Goal: Information Seeking & Learning: Compare options

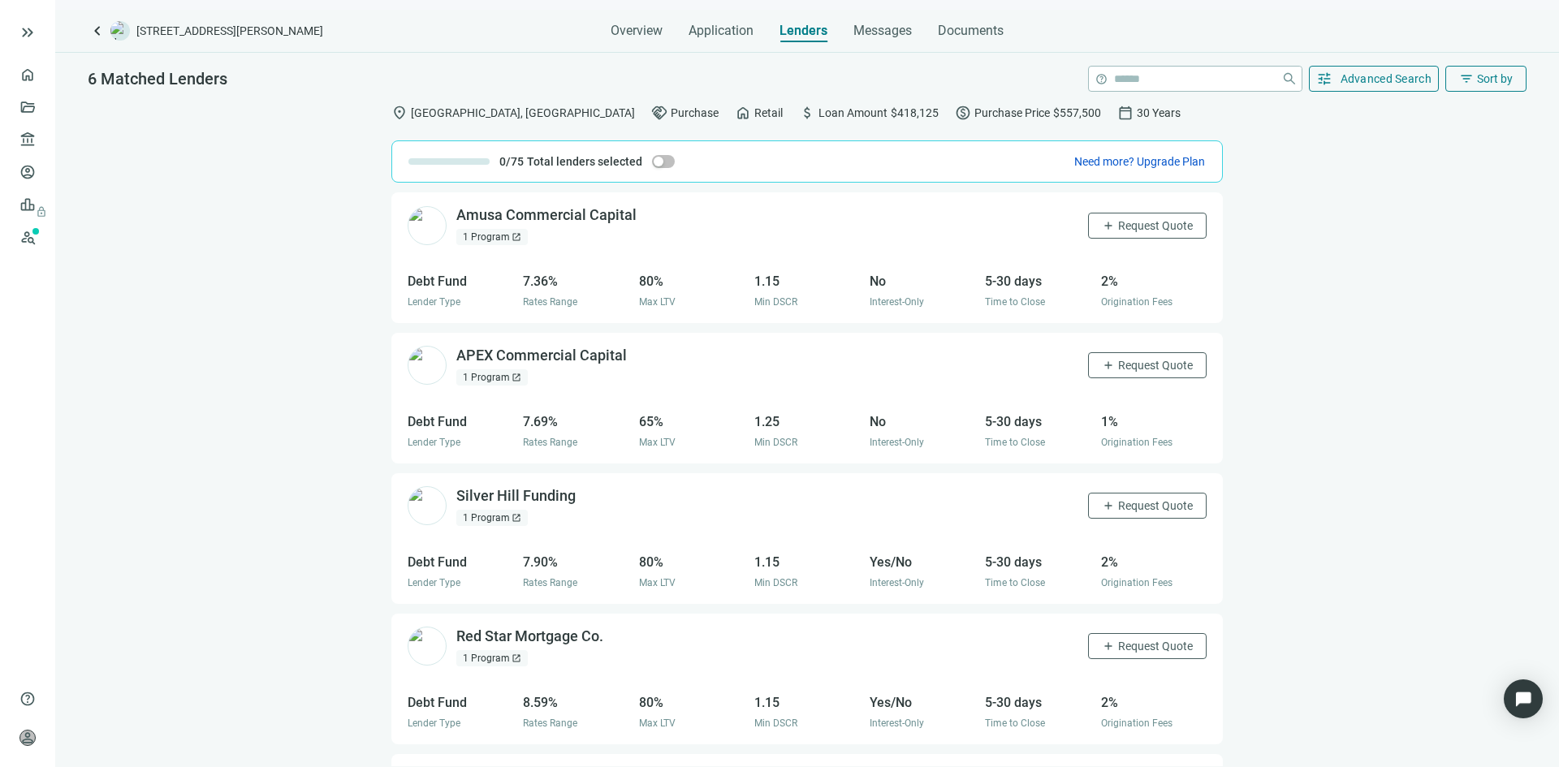
scroll to position [259, 0]
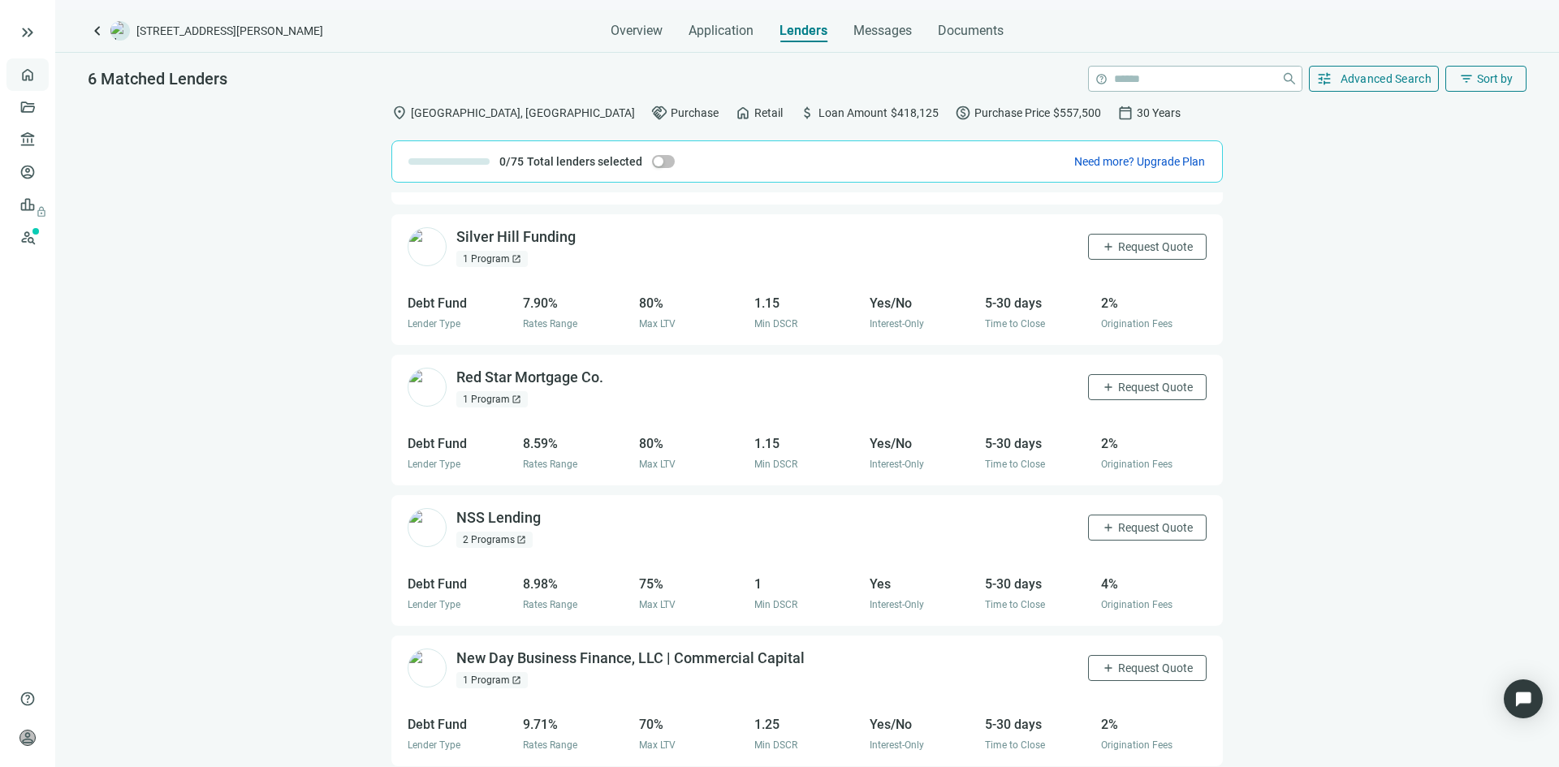
click at [41, 76] on link "Overview" at bounding box center [65, 74] width 48 height 13
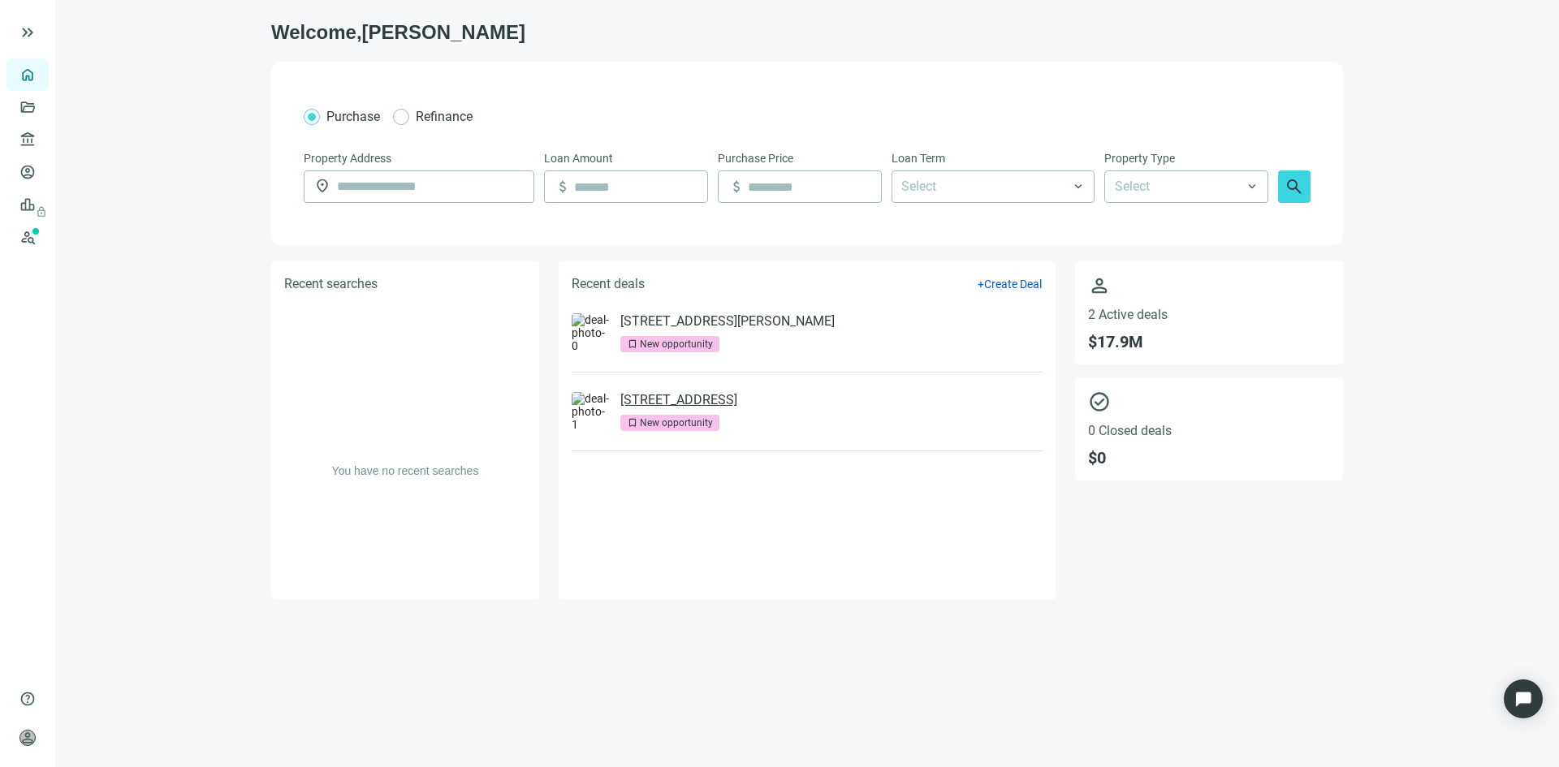
click at [685, 403] on link "180 Glastonbury Blvd, Glastonbury, CT 06033" at bounding box center [678, 400] width 117 height 16
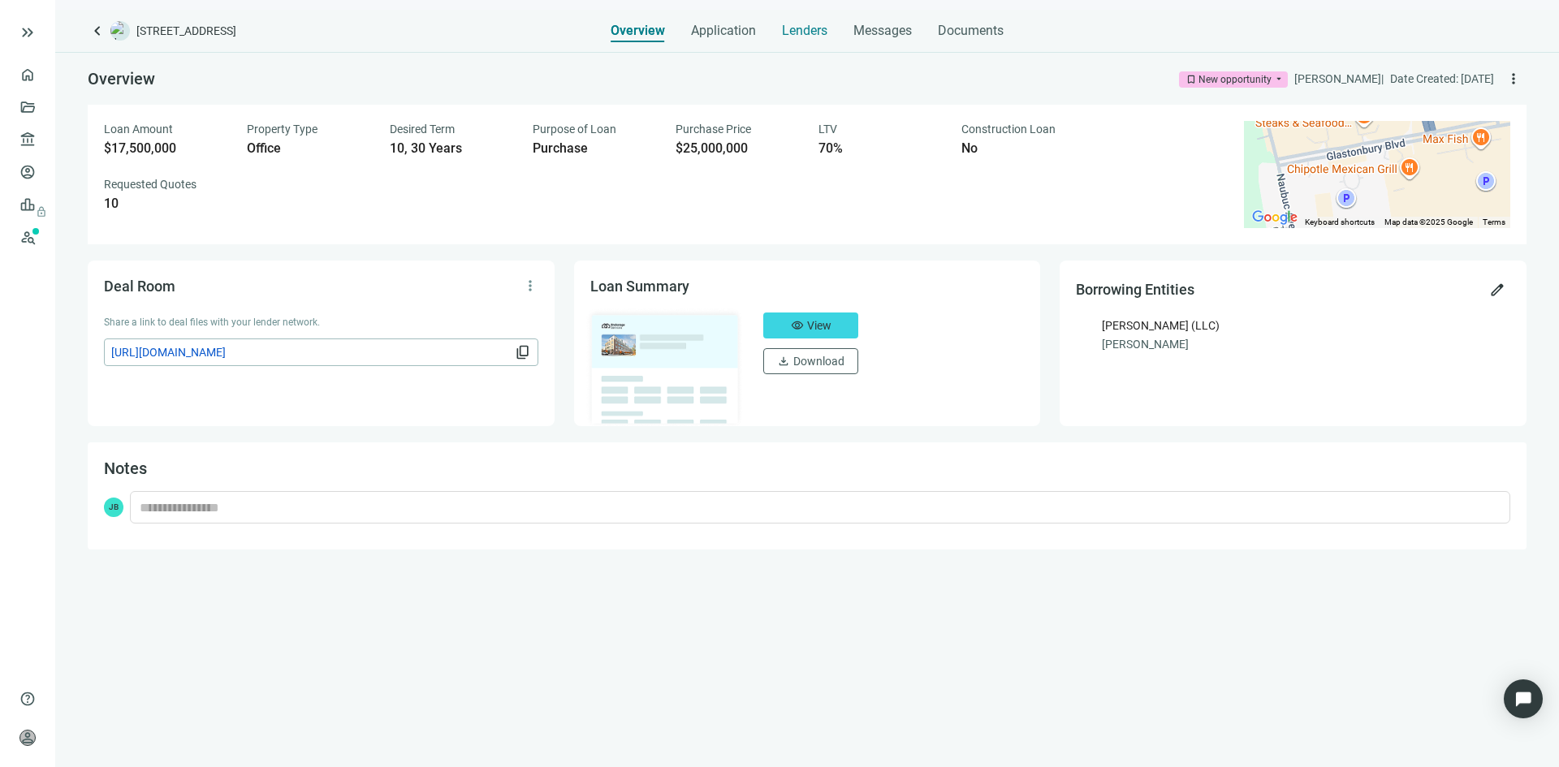
click at [805, 32] on span "Lenders" at bounding box center [804, 31] width 45 height 16
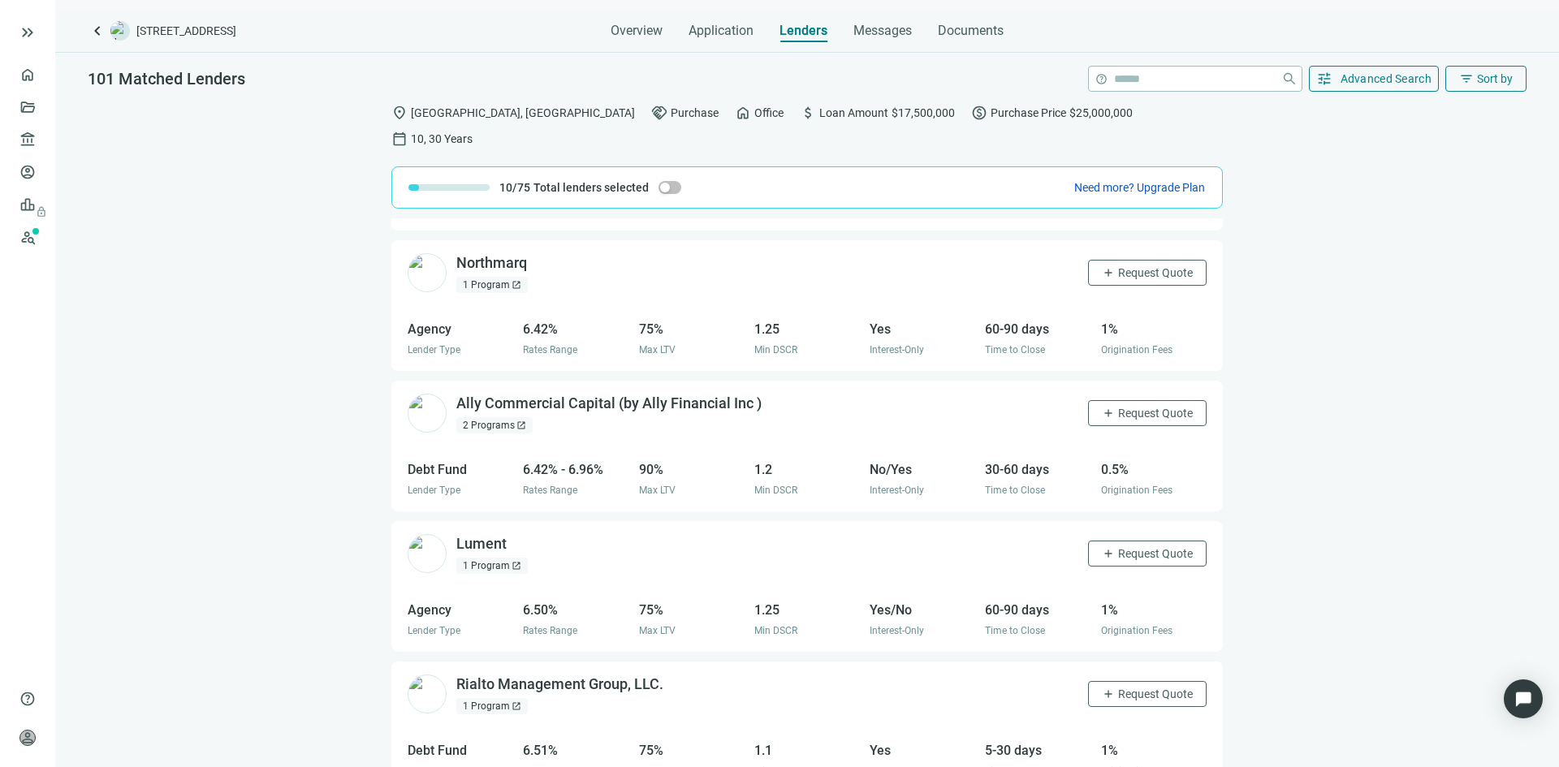
scroll to position [3712, 0]
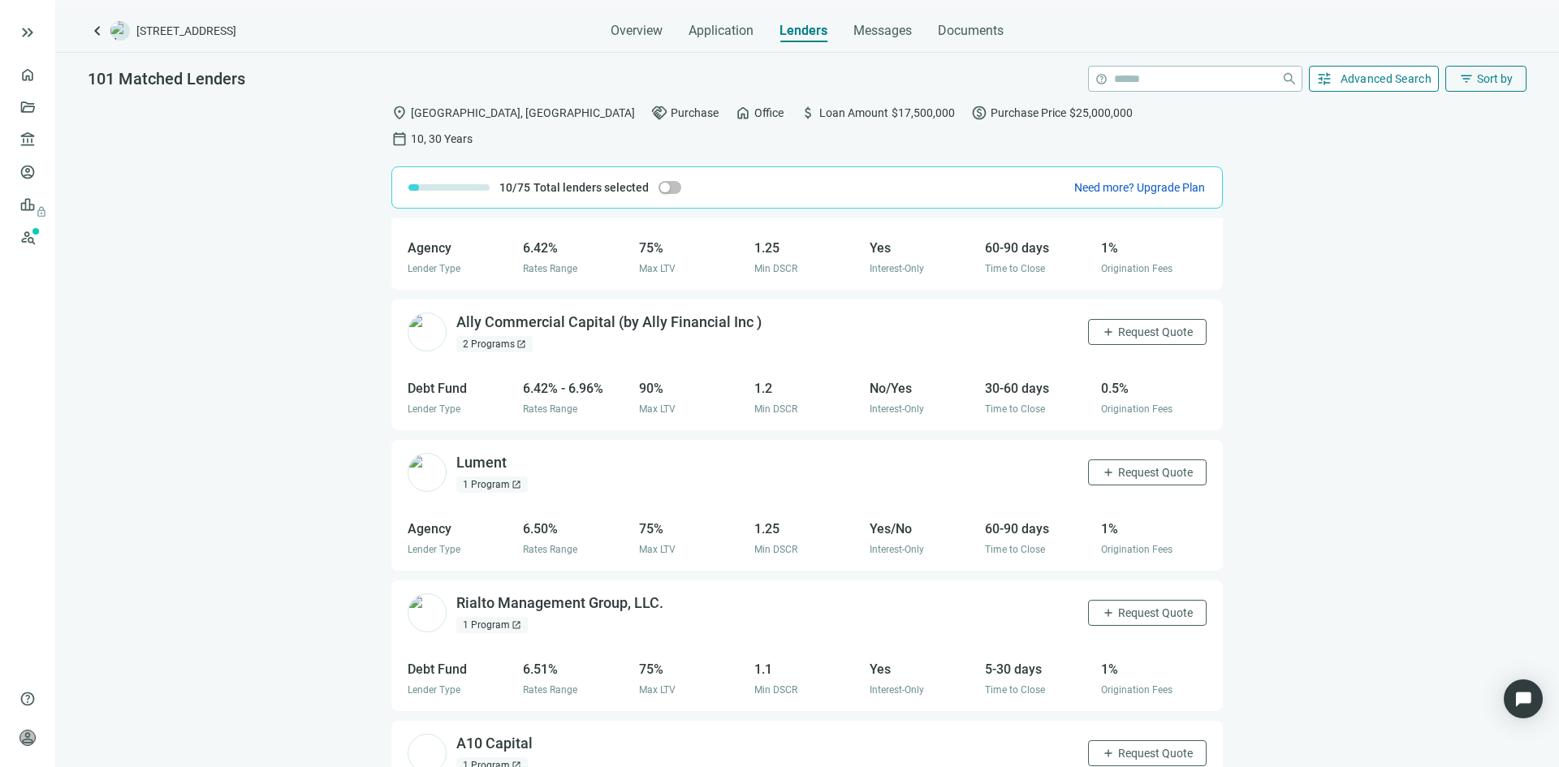
click at [1376, 88] on button "tune Advanced Search" at bounding box center [1374, 79] width 131 height 26
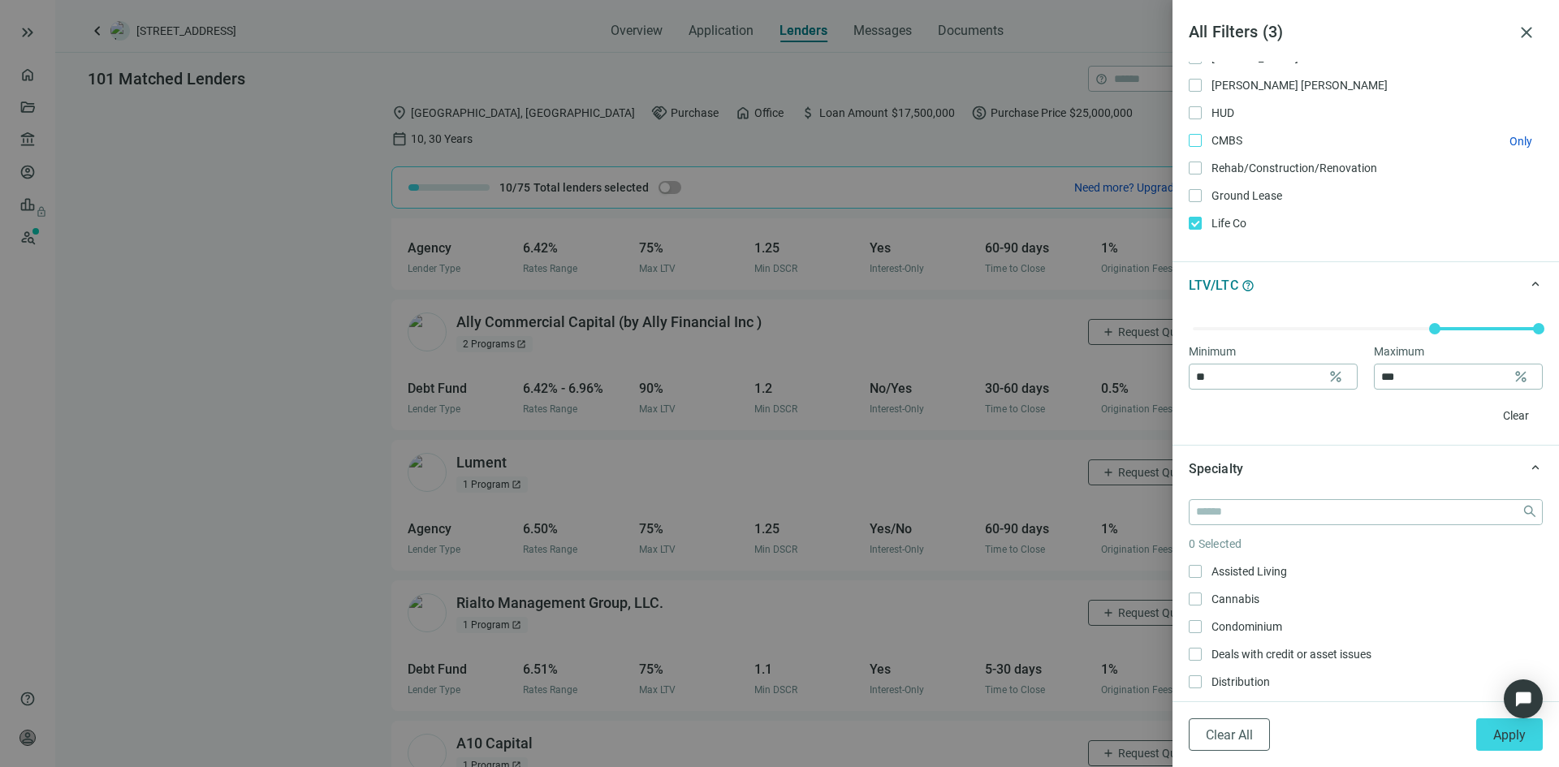
scroll to position [487, 0]
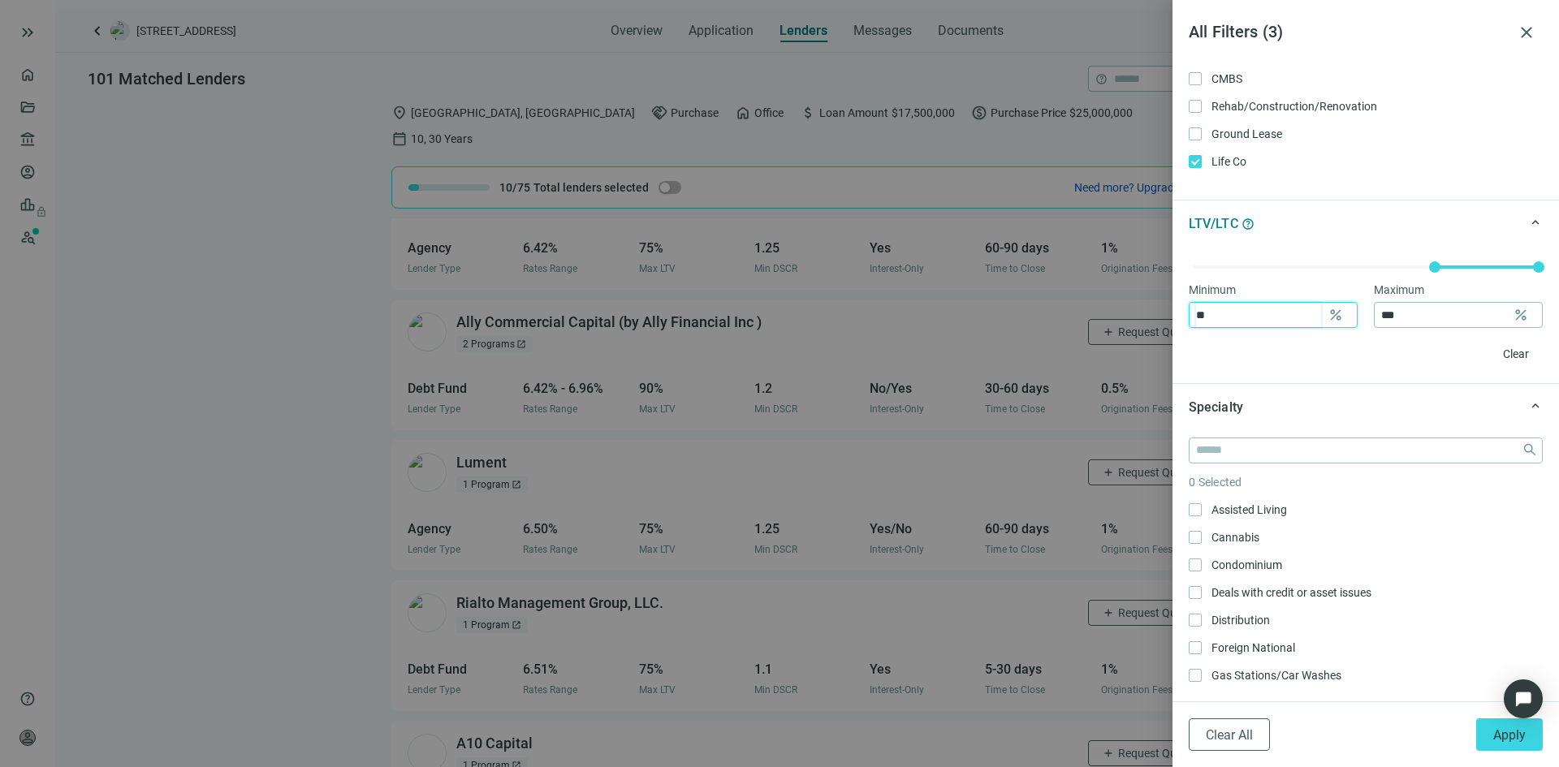
click at [1292, 324] on input "**" at bounding box center [1258, 315] width 125 height 24
type input "**"
drag, startPoint x: 1423, startPoint y: 269, endPoint x: 1406, endPoint y: 267, distance: 17.1
click at [1414, 267] on div at bounding box center [1418, 267] width 8 height 8
type input "**"
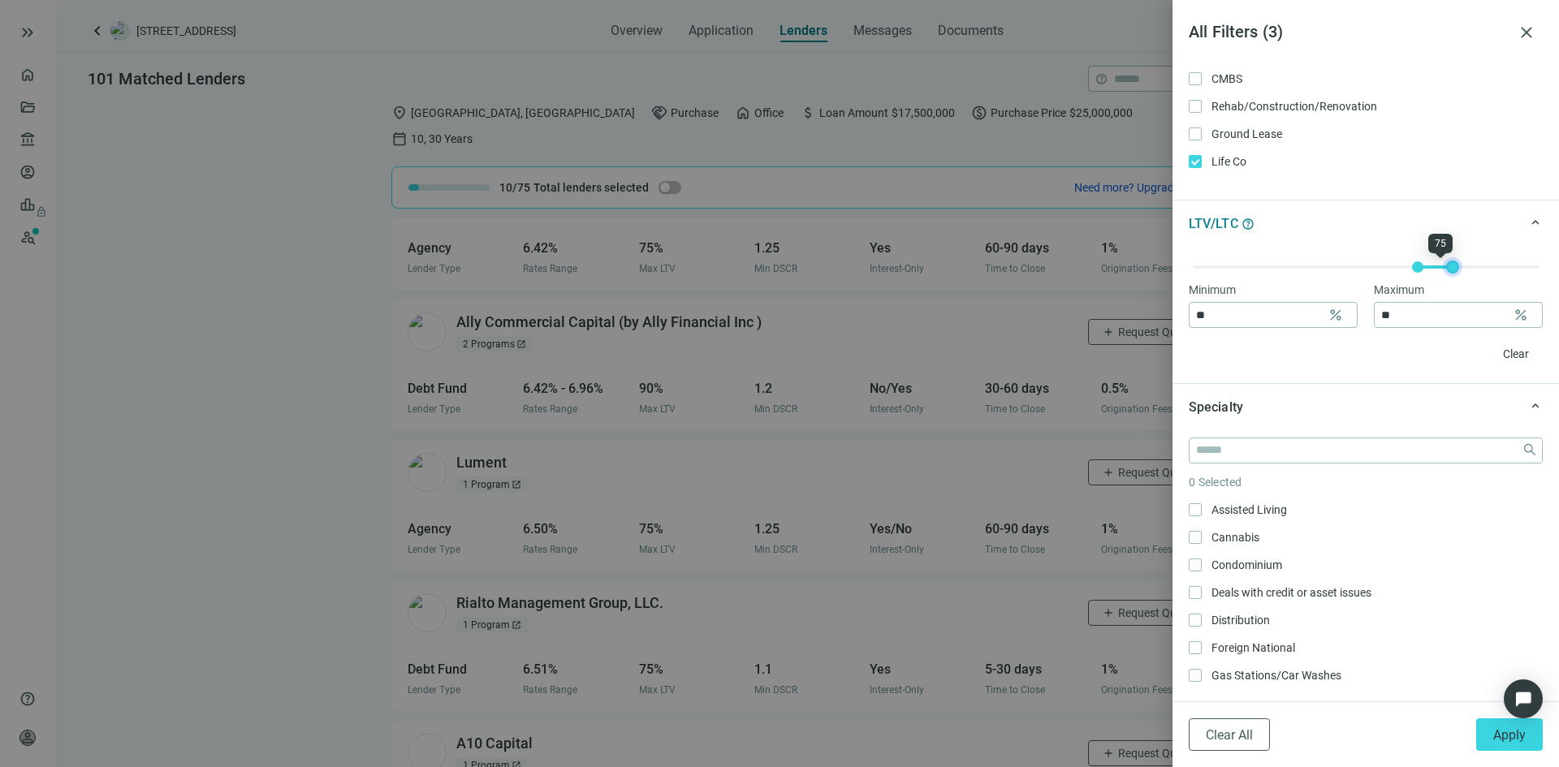
drag, startPoint x: 1518, startPoint y: 266, endPoint x: 1436, endPoint y: 273, distance: 83.1
click at [1449, 271] on div at bounding box center [1453, 267] width 8 height 8
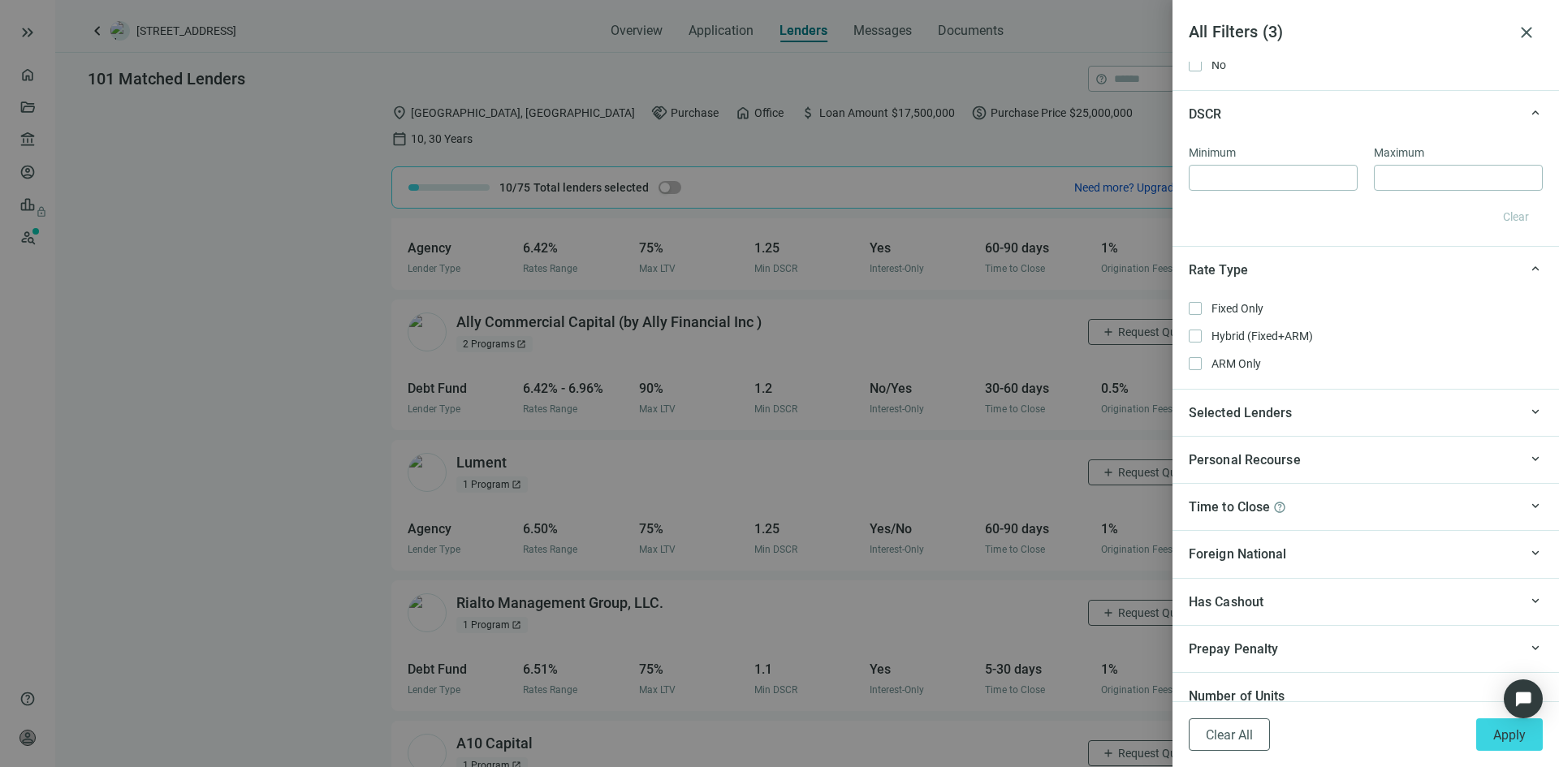
scroll to position [1273, 0]
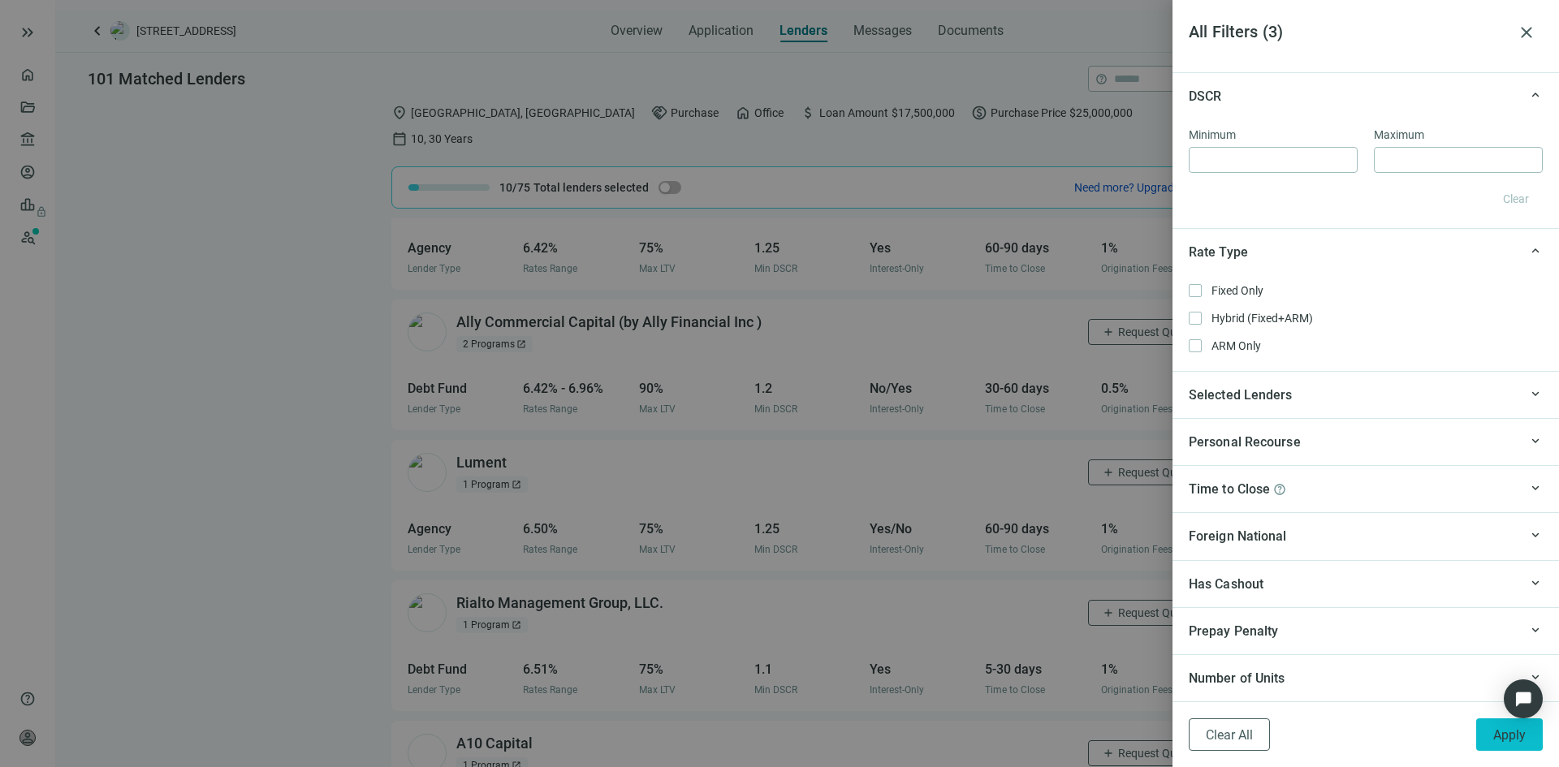
click at [1505, 741] on span "Apply" at bounding box center [1509, 735] width 32 height 15
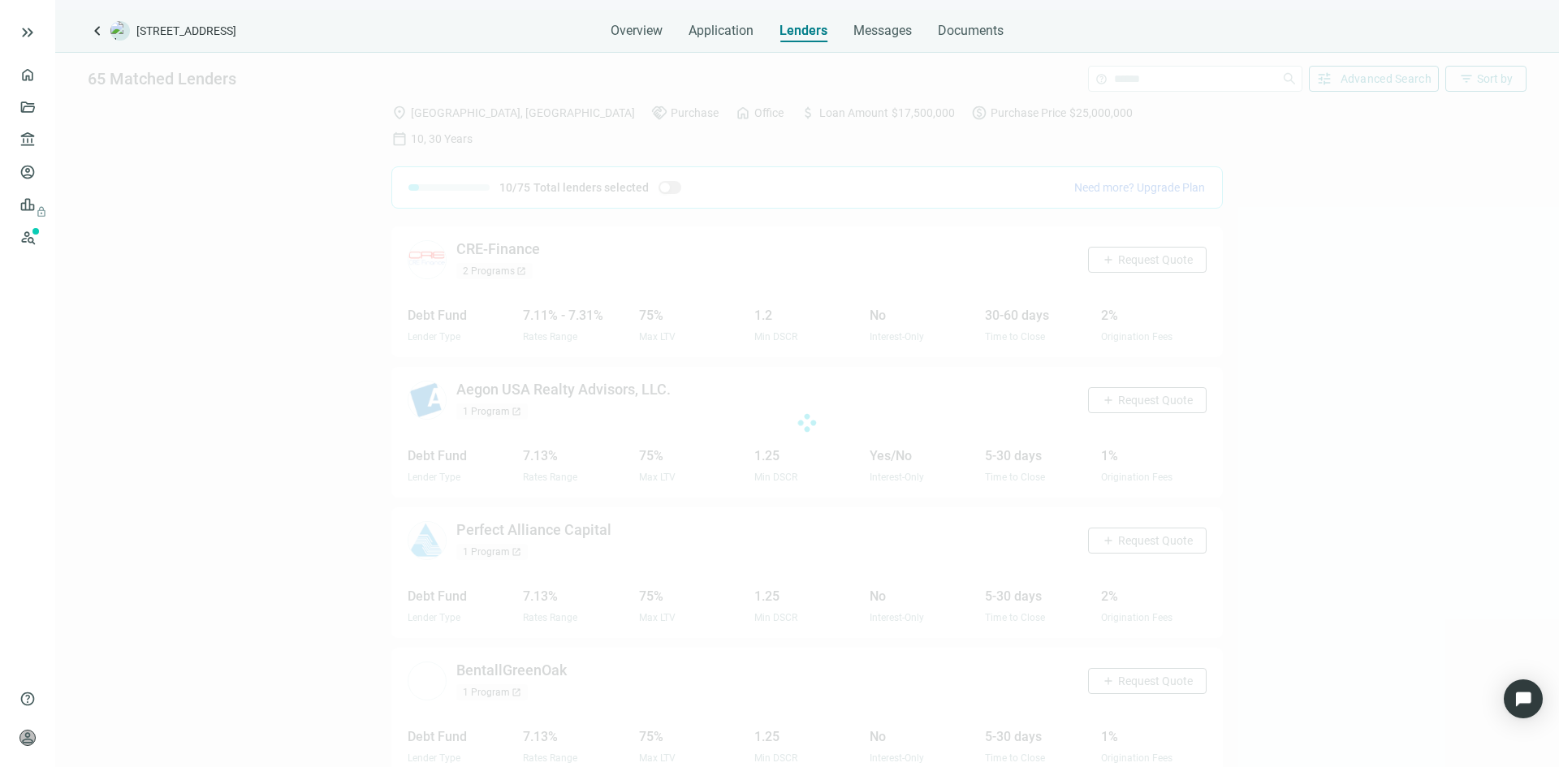
scroll to position [5034, 0]
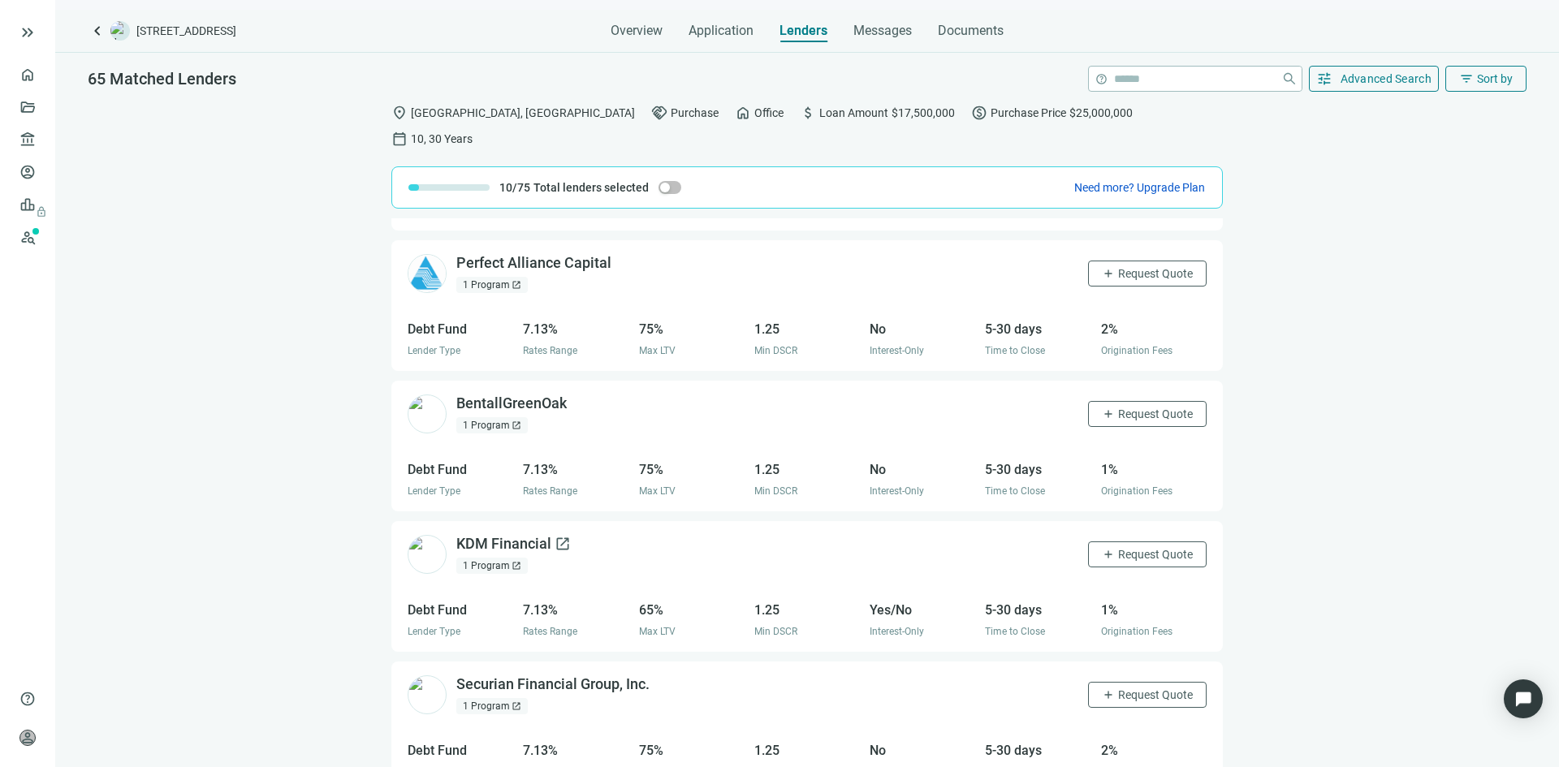
click at [508, 534] on div "KDM Financial open_in_new" at bounding box center [513, 544] width 114 height 20
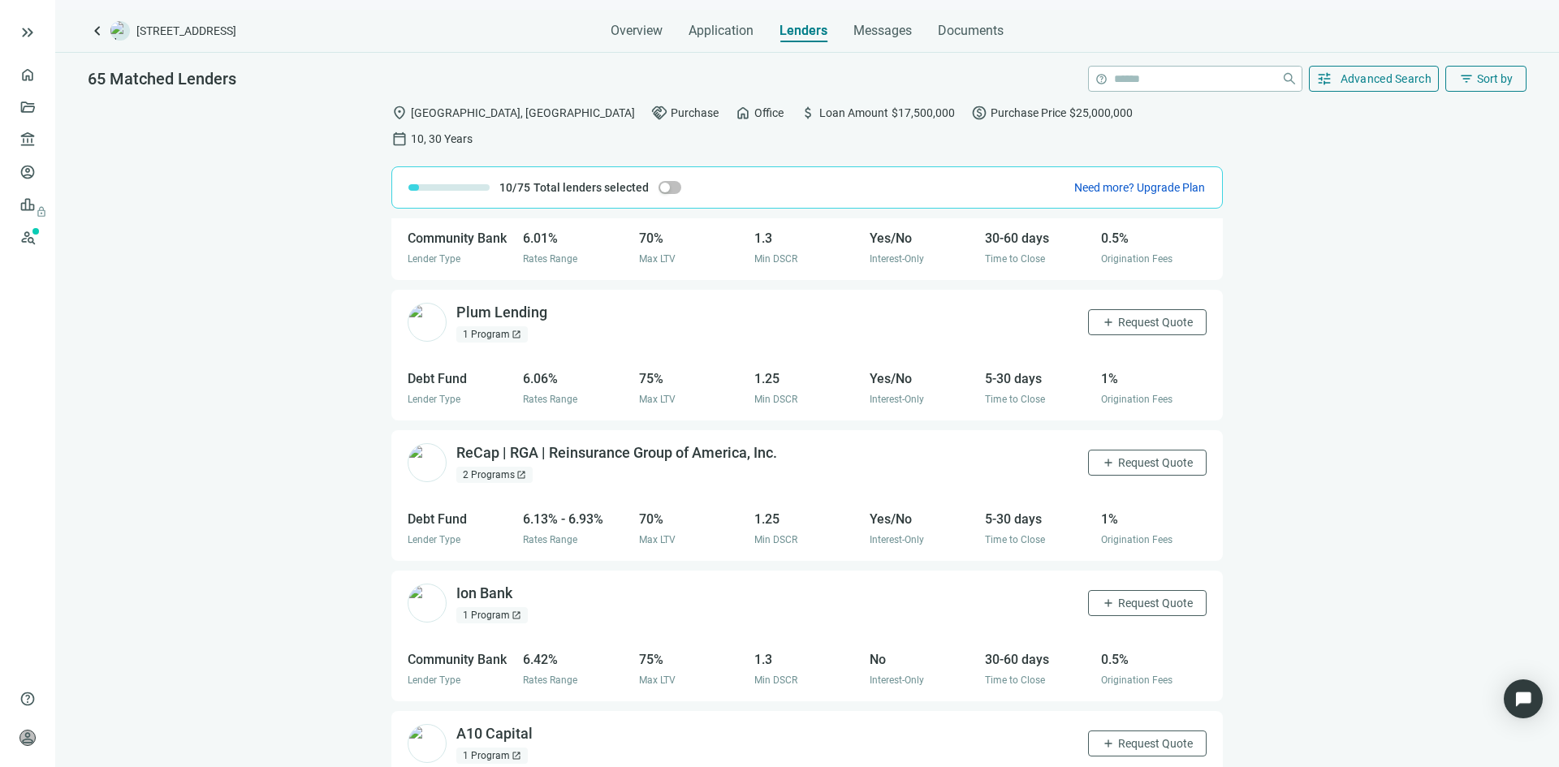
scroll to position [0, 0]
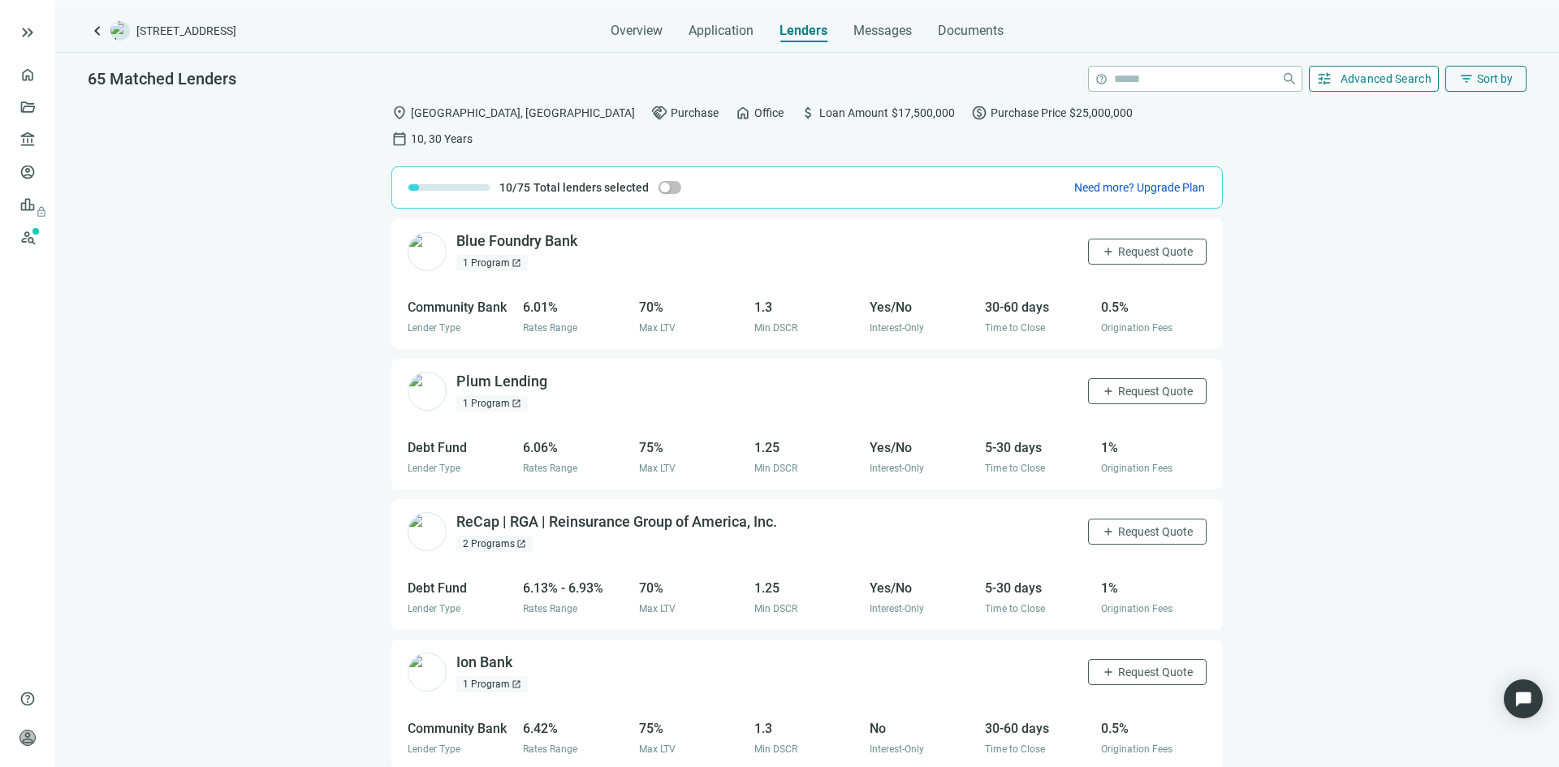
click at [1385, 84] on span "Advanced Search" at bounding box center [1387, 78] width 92 height 13
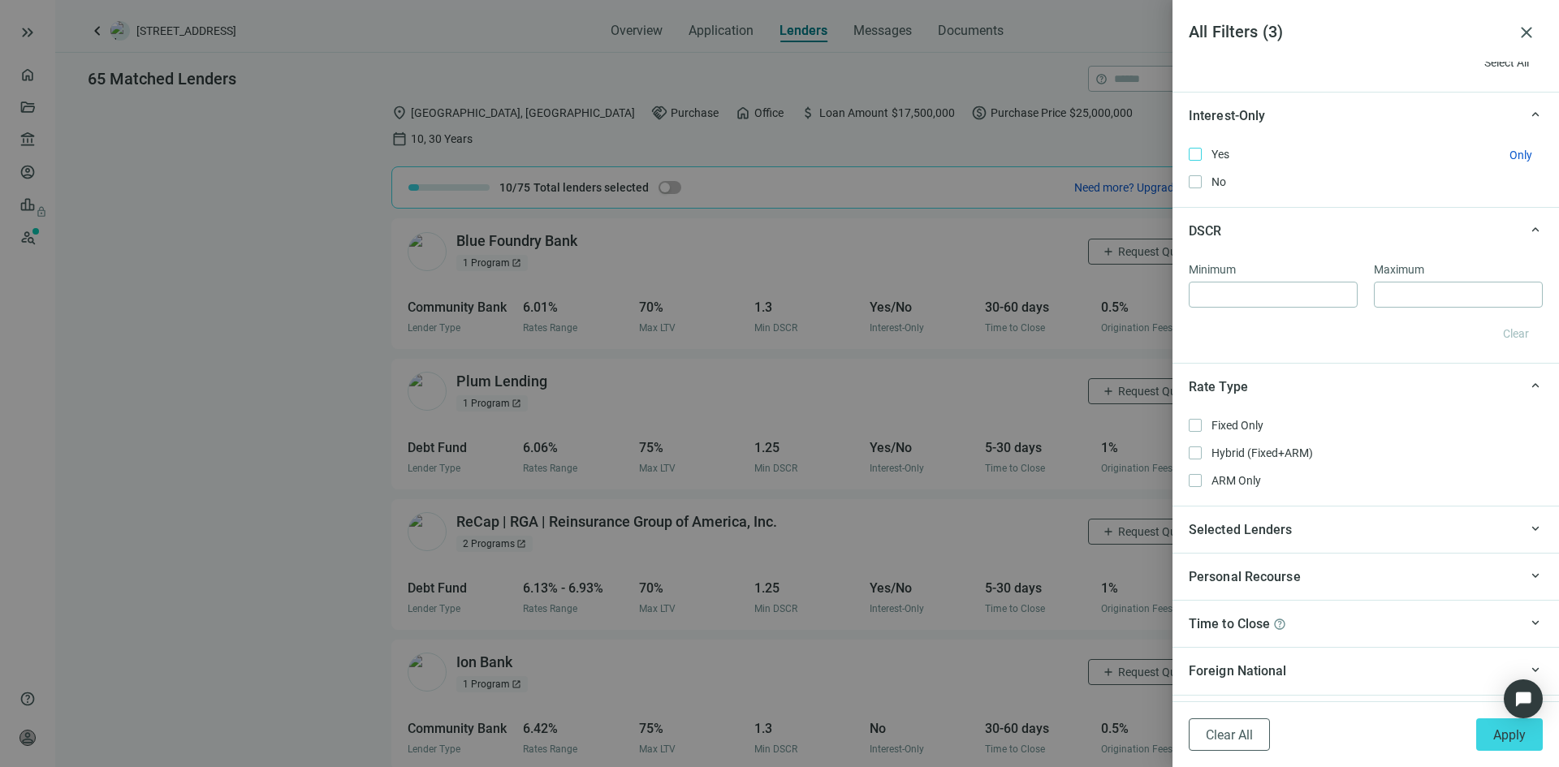
scroll to position [1273, 0]
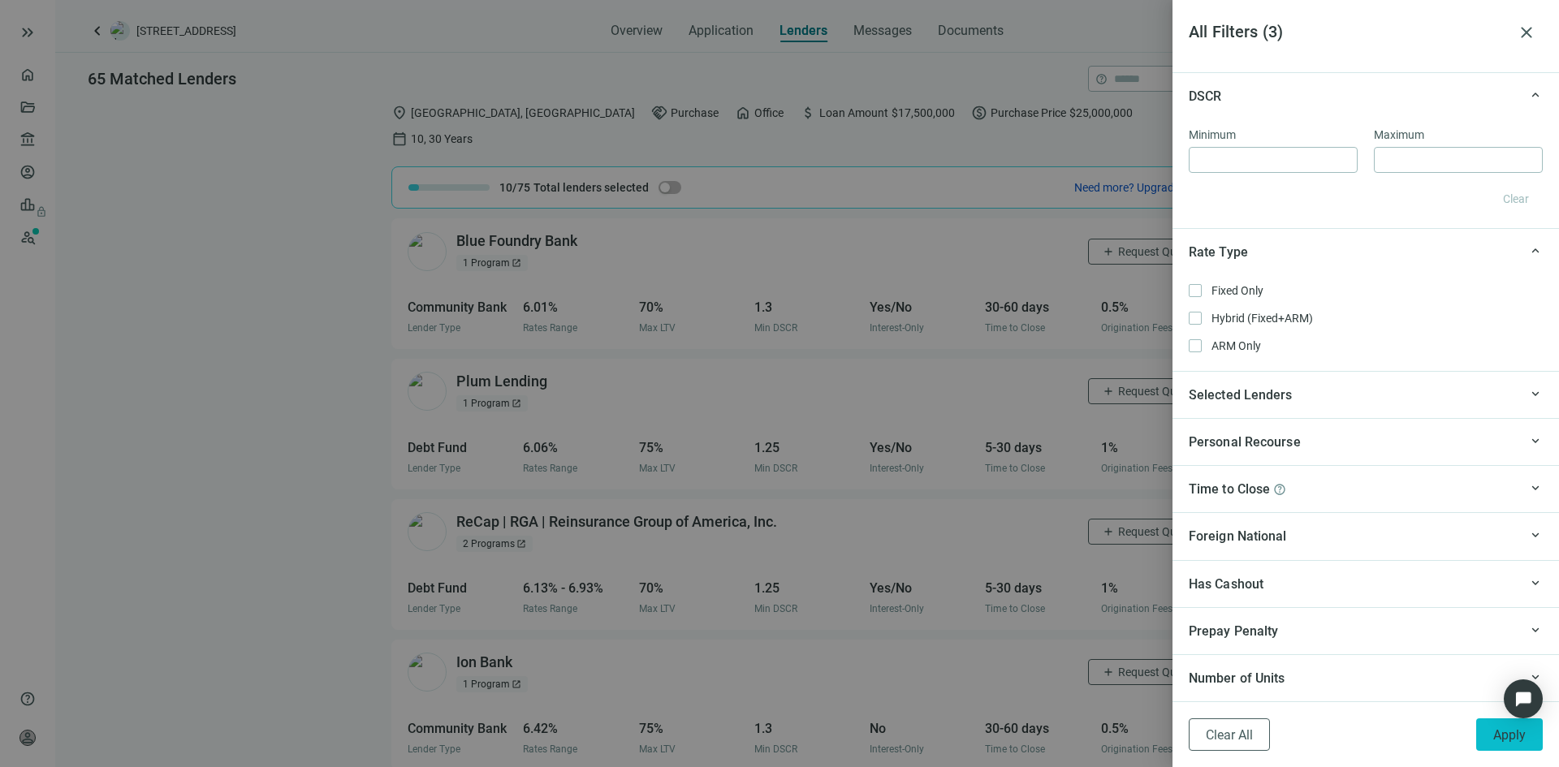
click at [1486, 737] on button "Apply" at bounding box center [1509, 735] width 67 height 32
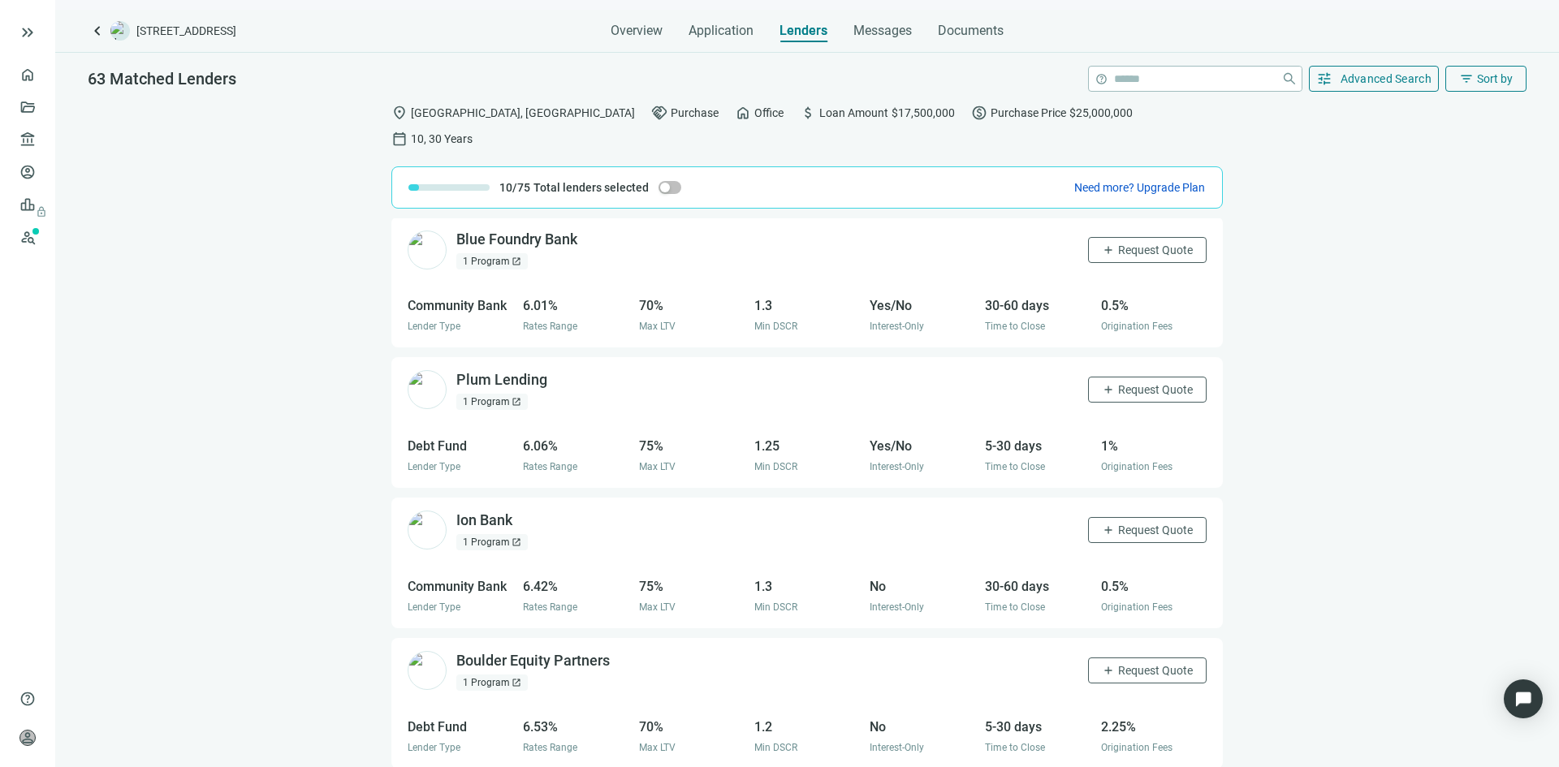
scroll to position [0, 0]
click at [1489, 65] on div "63 Matched Lenders help close tune Advanced Search filter_list Sort by" at bounding box center [807, 74] width 1504 height 42
click at [1486, 79] on span "Sort by" at bounding box center [1495, 78] width 36 height 13
click at [1444, 148] on div "Active Lenders" at bounding box center [1454, 145] width 114 height 16
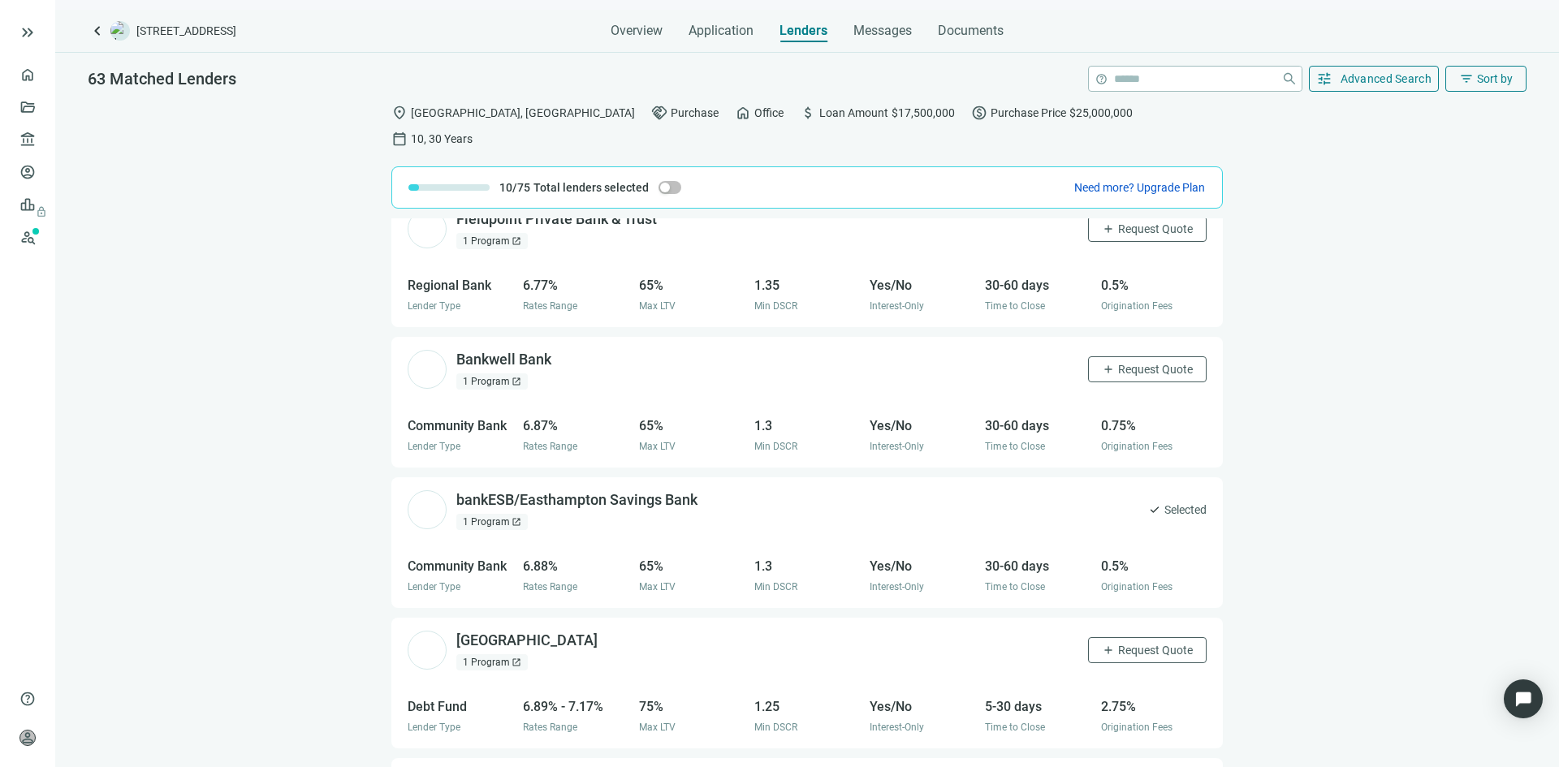
scroll to position [1227, 0]
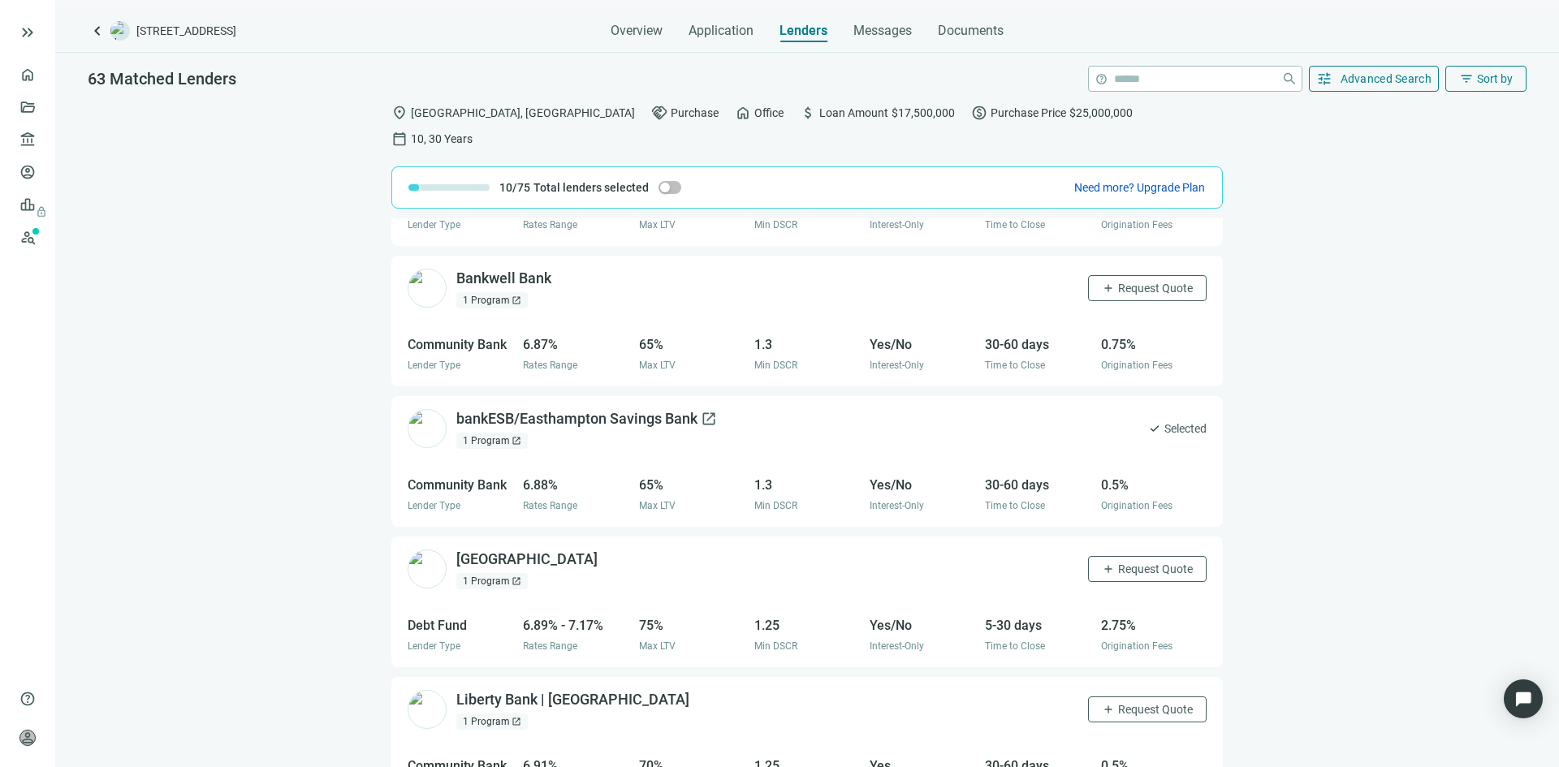
click at [576, 409] on div "bankESB/Easthampton Savings Bank open_in_new" at bounding box center [586, 419] width 261 height 20
click at [41, 143] on link "Lenders" at bounding box center [62, 139] width 42 height 13
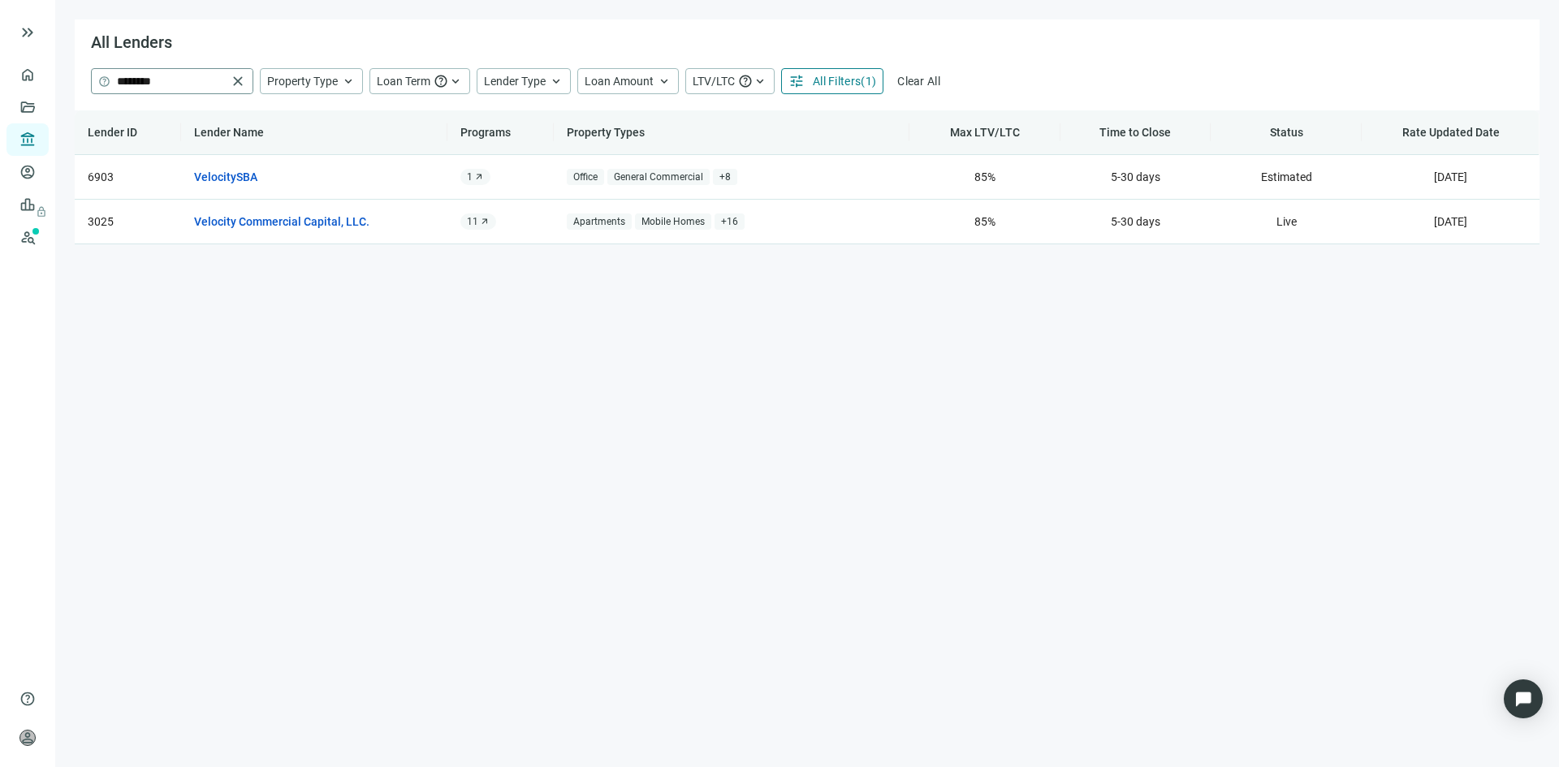
click at [235, 80] on span "close" at bounding box center [238, 81] width 16 height 16
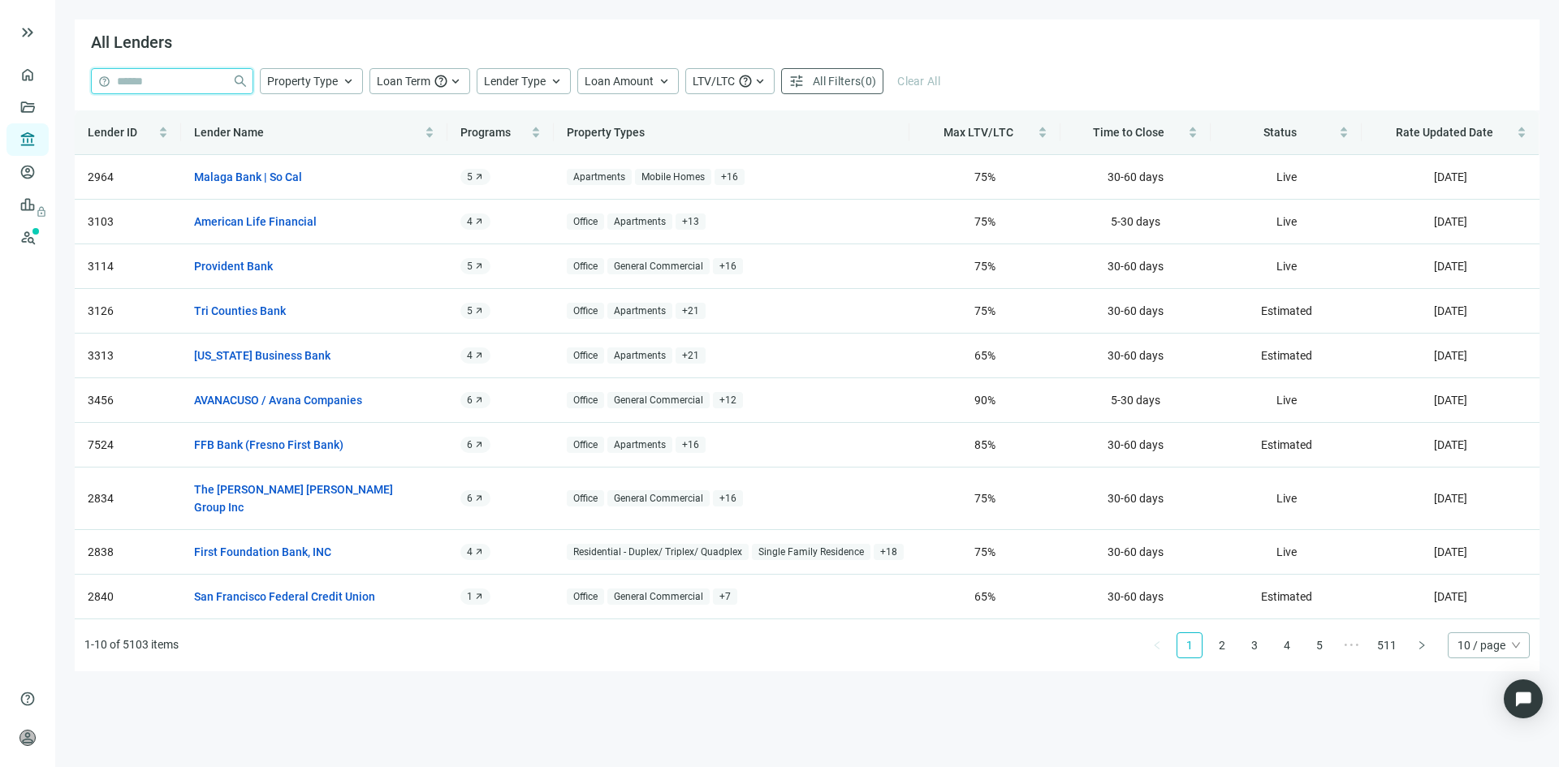
click at [171, 81] on input "search" at bounding box center [171, 81] width 109 height 24
type input "*******"
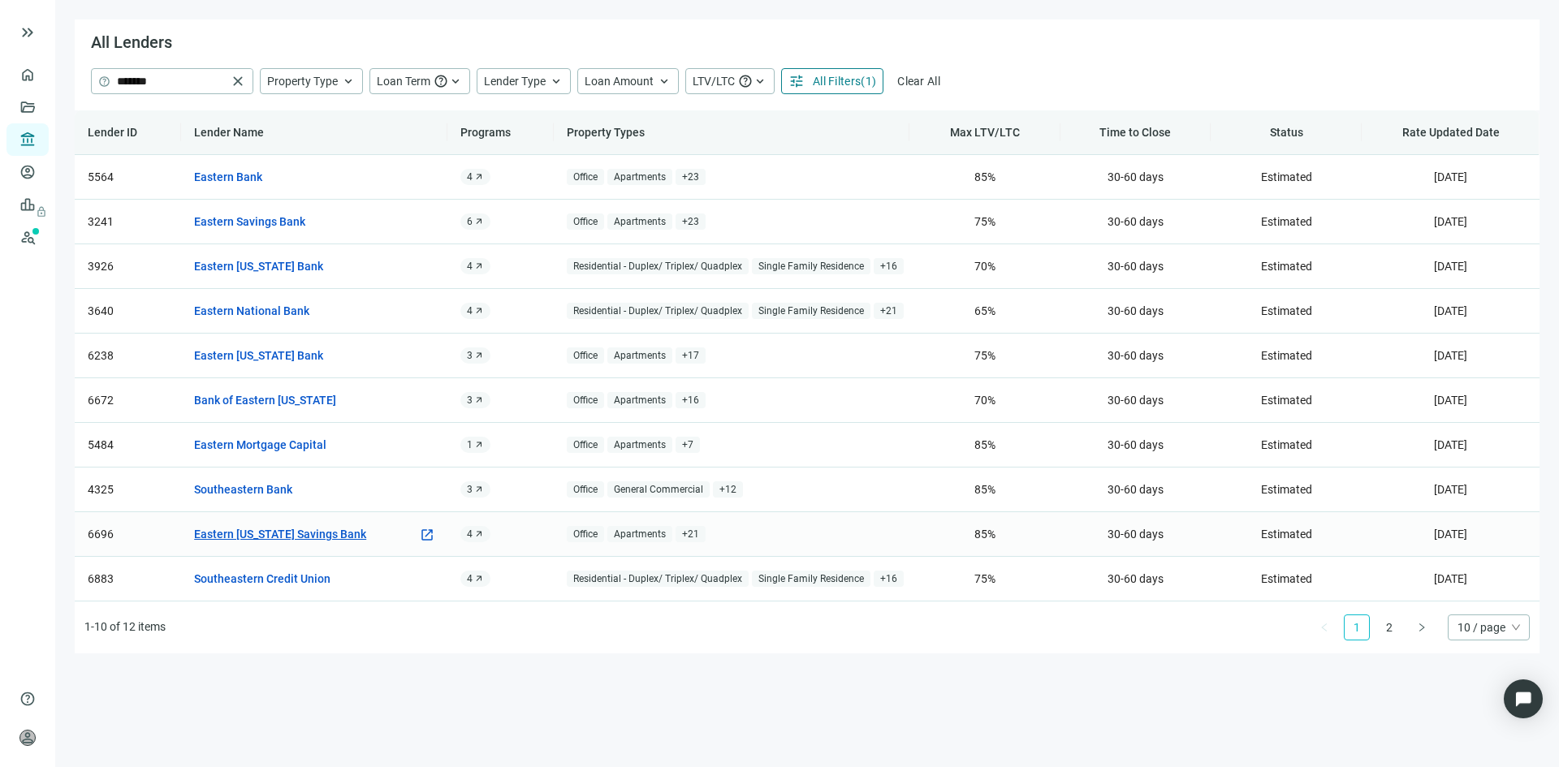
click at [296, 532] on link "Eastern Connecticut Savings Bank" at bounding box center [280, 534] width 172 height 18
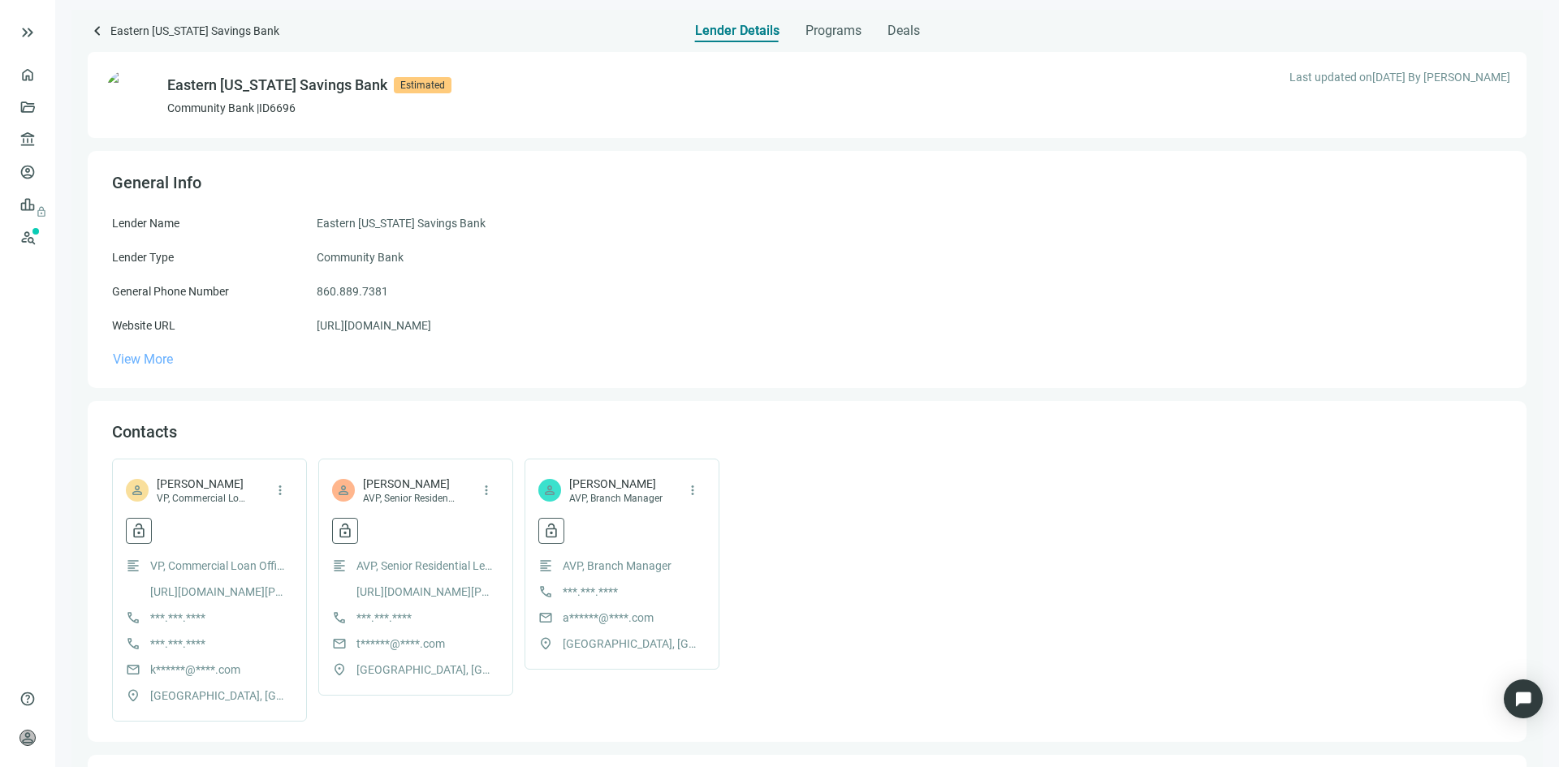
click at [172, 361] on span "View More" at bounding box center [143, 359] width 60 height 15
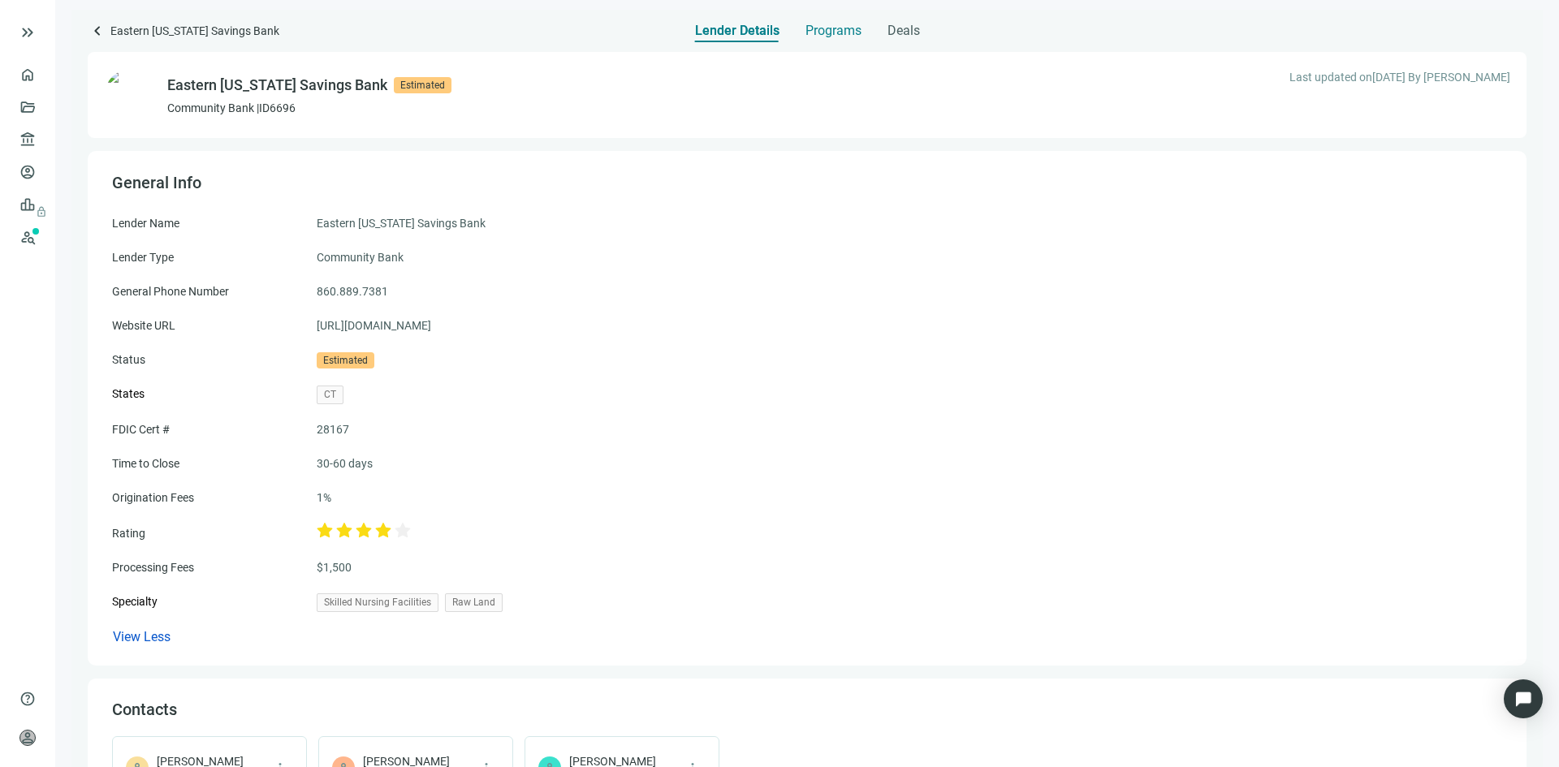
click at [820, 37] on span "Programs" at bounding box center [833, 31] width 56 height 16
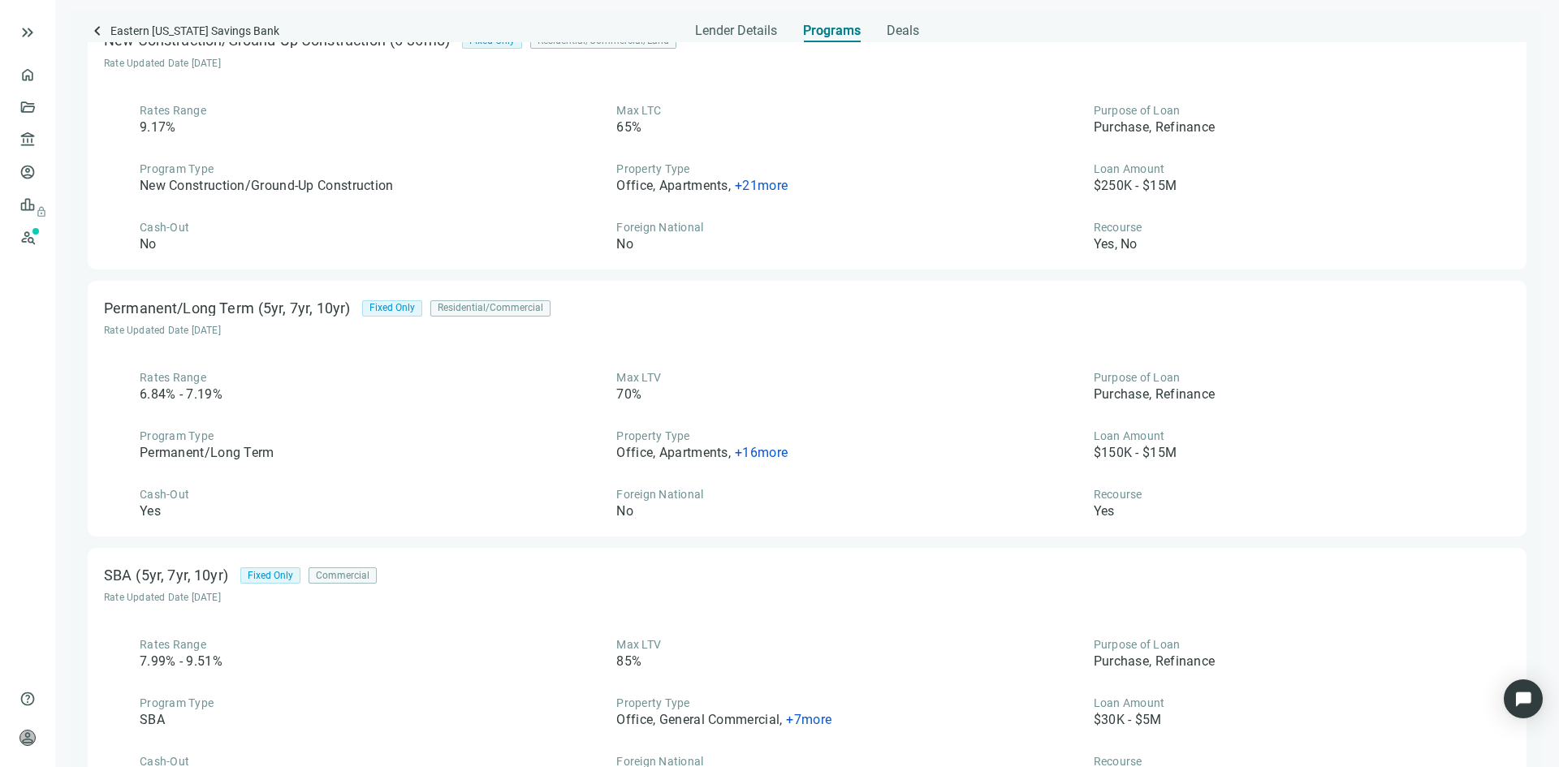
scroll to position [387, 0]
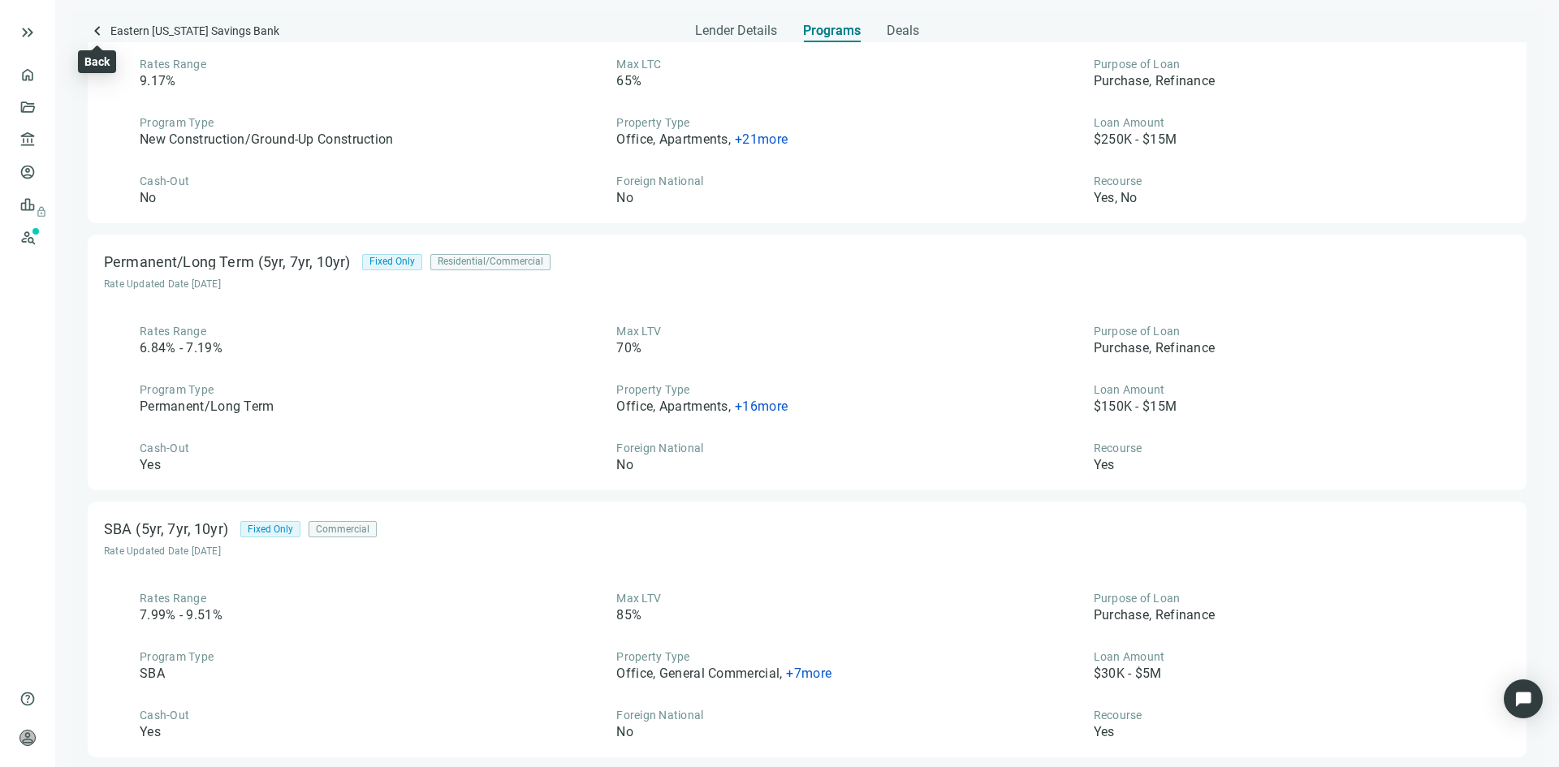
click at [96, 30] on span "keyboard_arrow_left" at bounding box center [97, 30] width 19 height 19
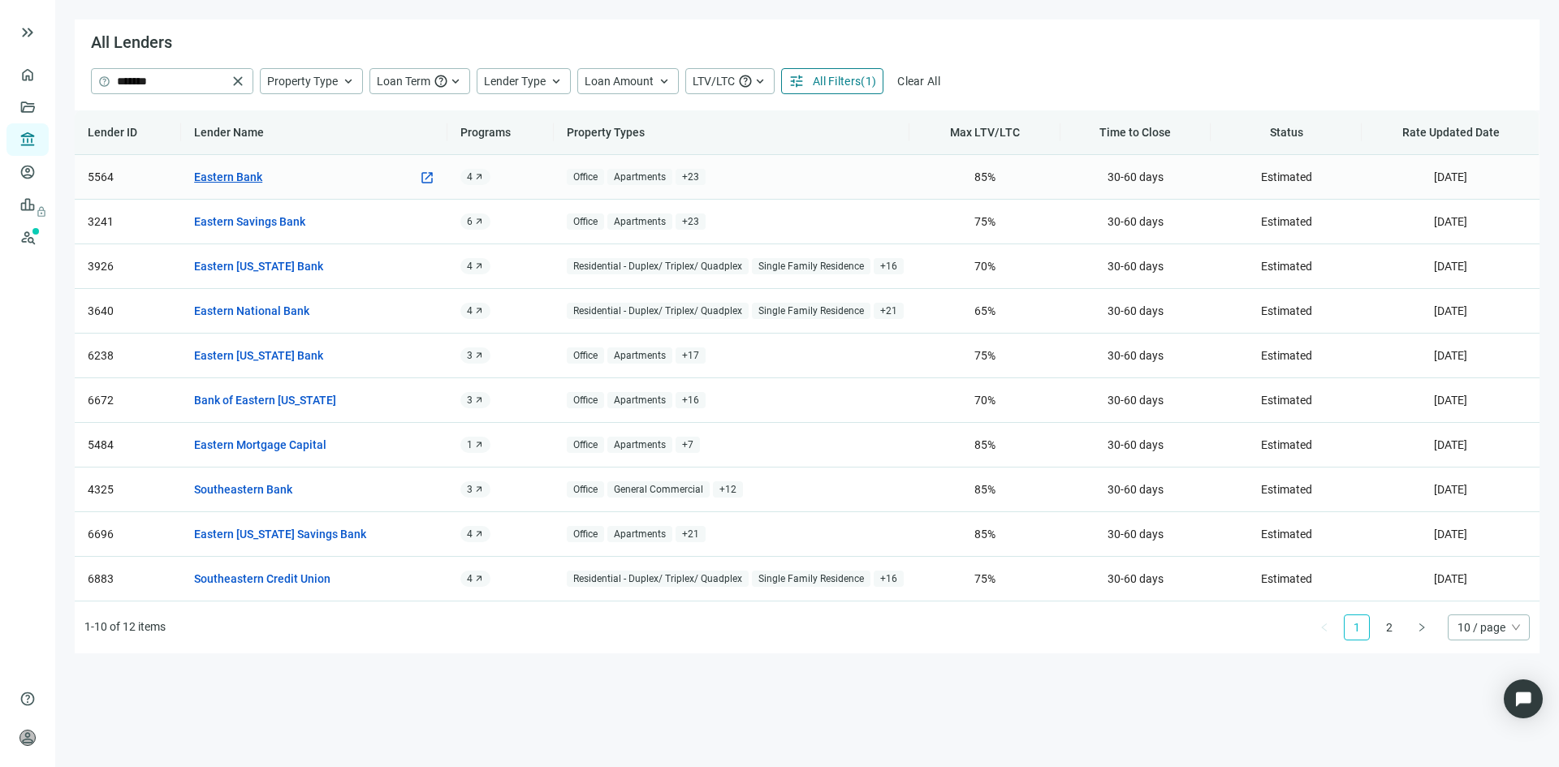
click at [222, 179] on link "Eastern Bank" at bounding box center [228, 177] width 68 height 18
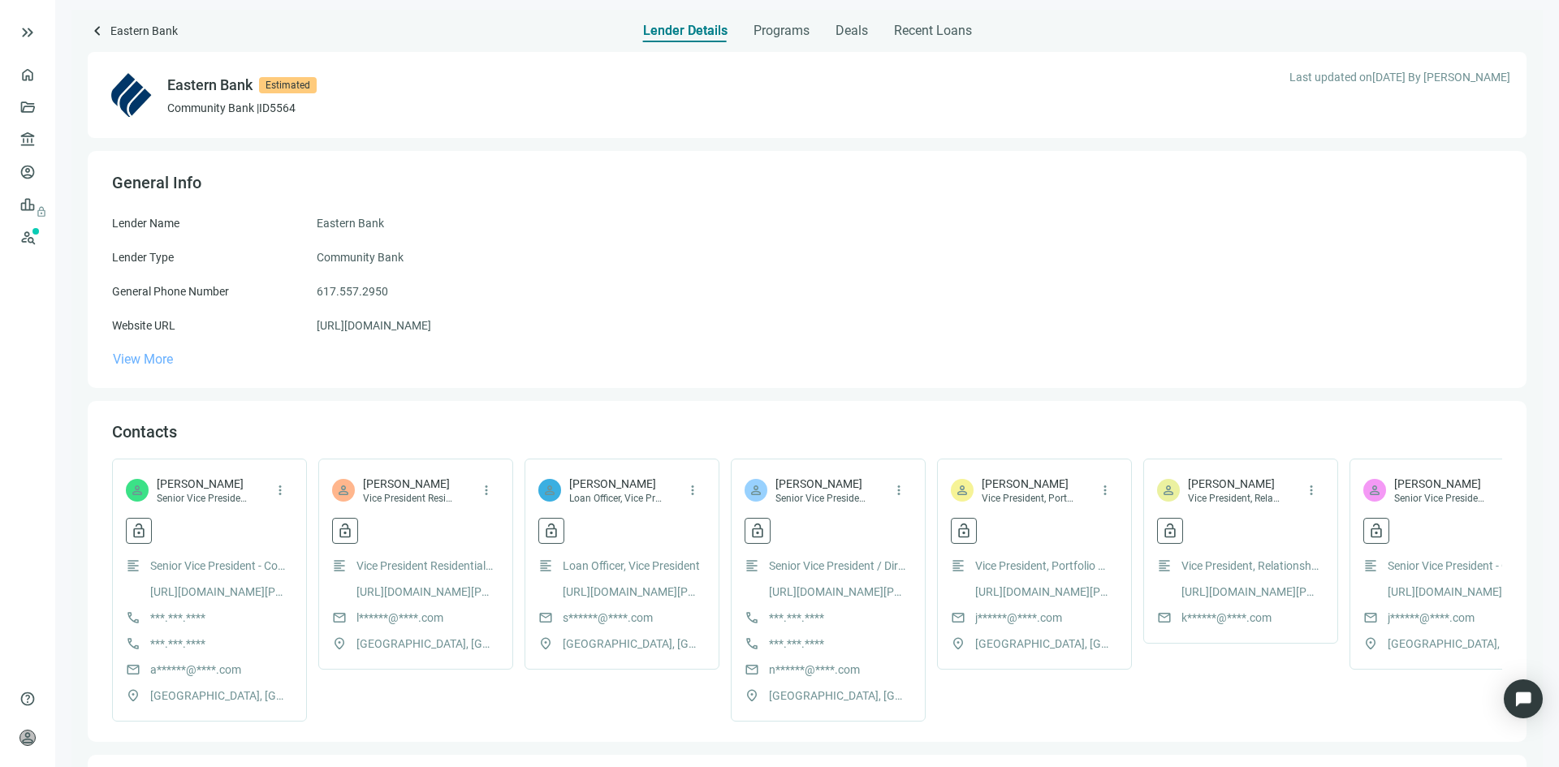
click at [137, 356] on span "View More" at bounding box center [143, 359] width 60 height 15
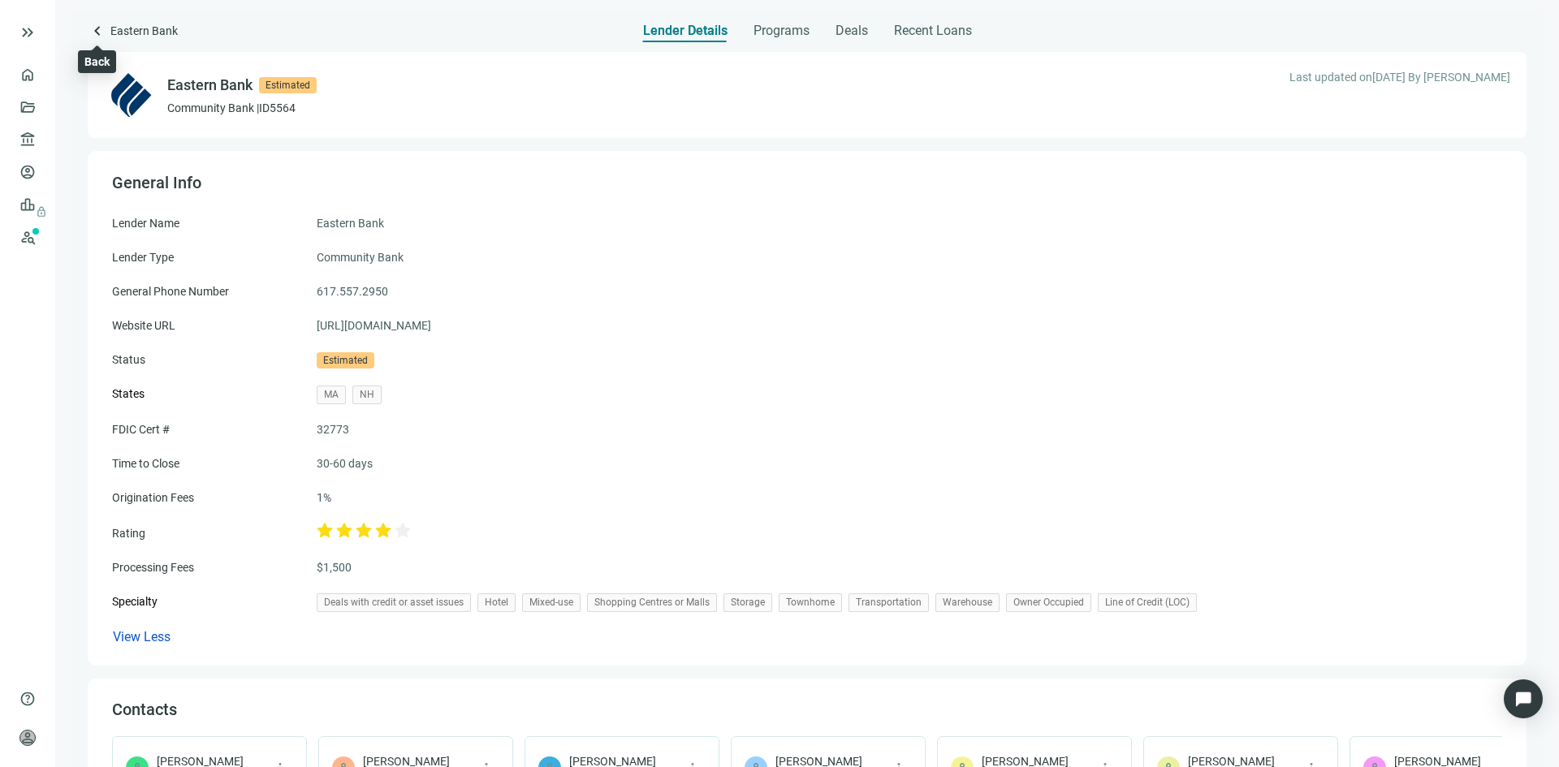
click at [97, 32] on span "keyboard_arrow_left" at bounding box center [97, 30] width 19 height 19
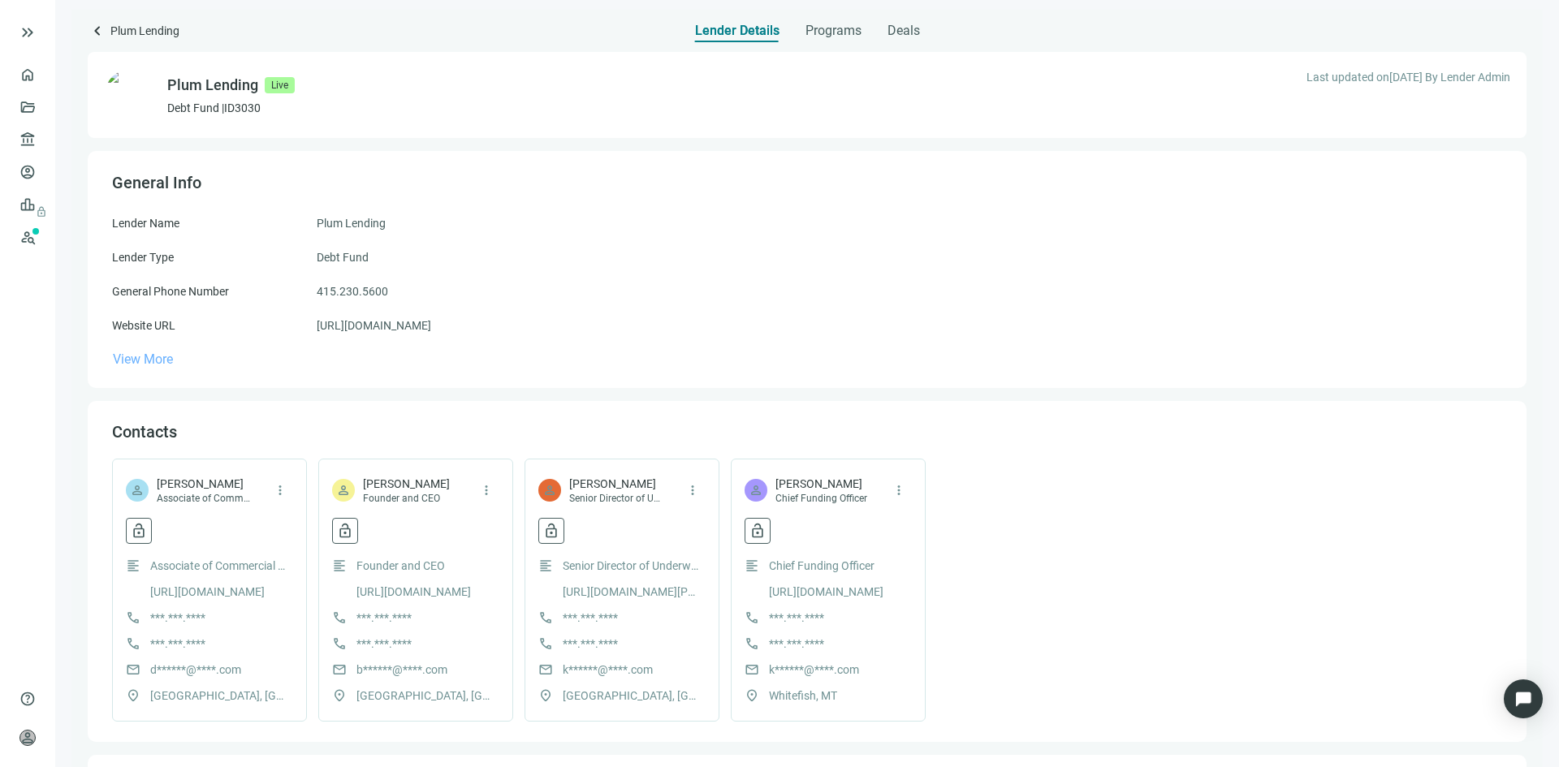
click at [153, 360] on span "View More" at bounding box center [143, 359] width 60 height 15
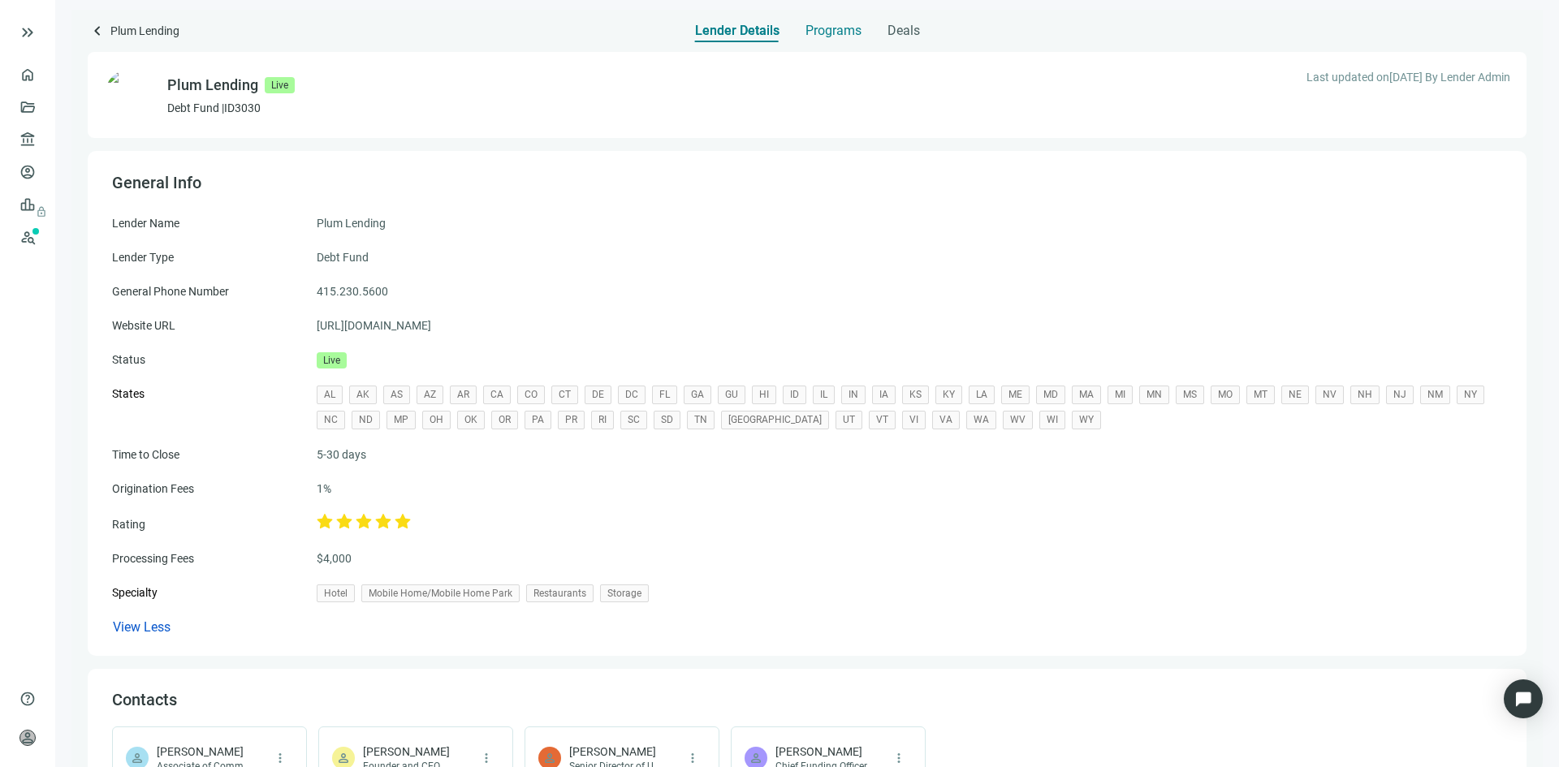
click at [826, 36] on span "Programs" at bounding box center [833, 31] width 56 height 16
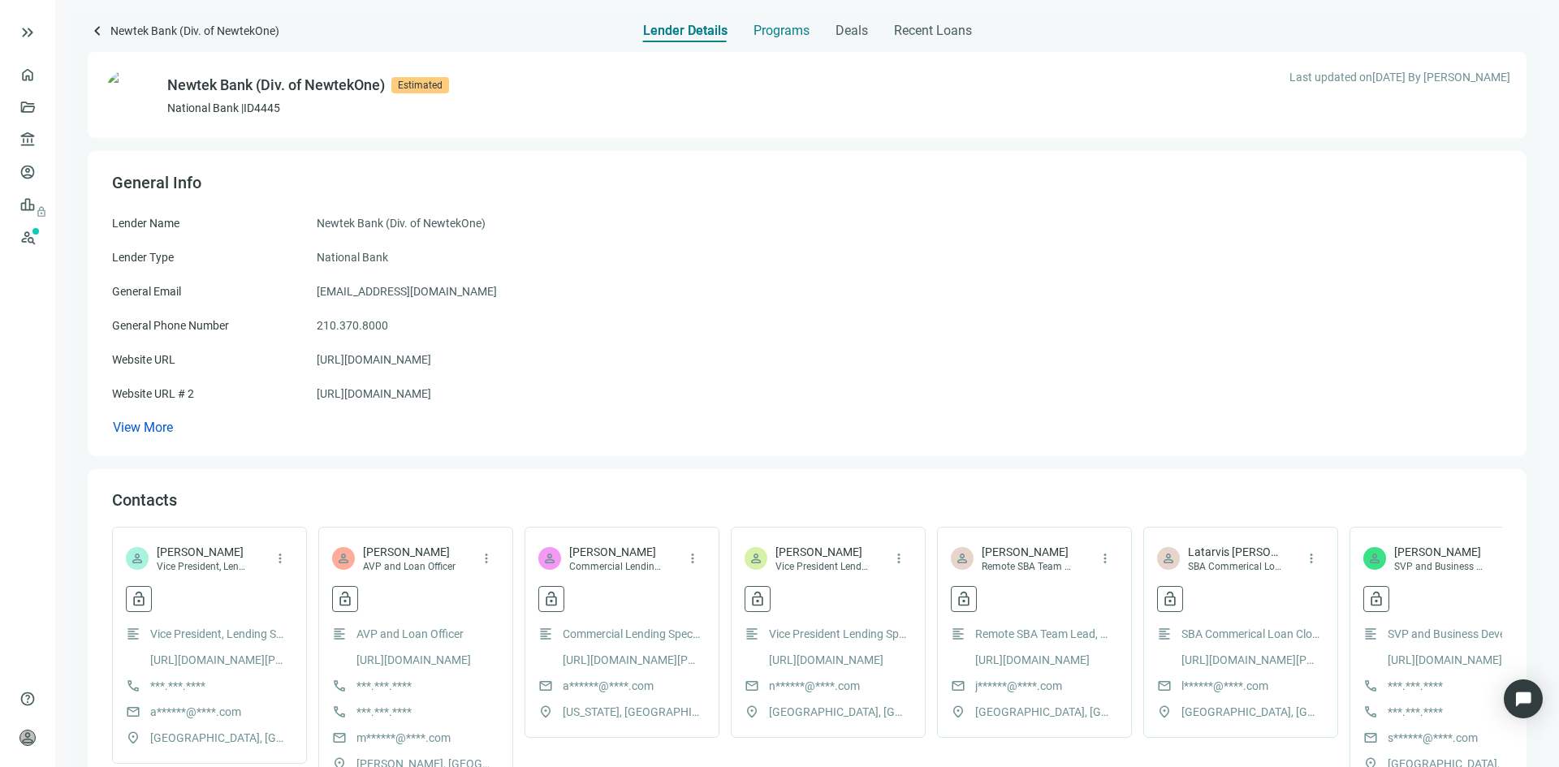
click at [770, 28] on span "Programs" at bounding box center [782, 31] width 56 height 16
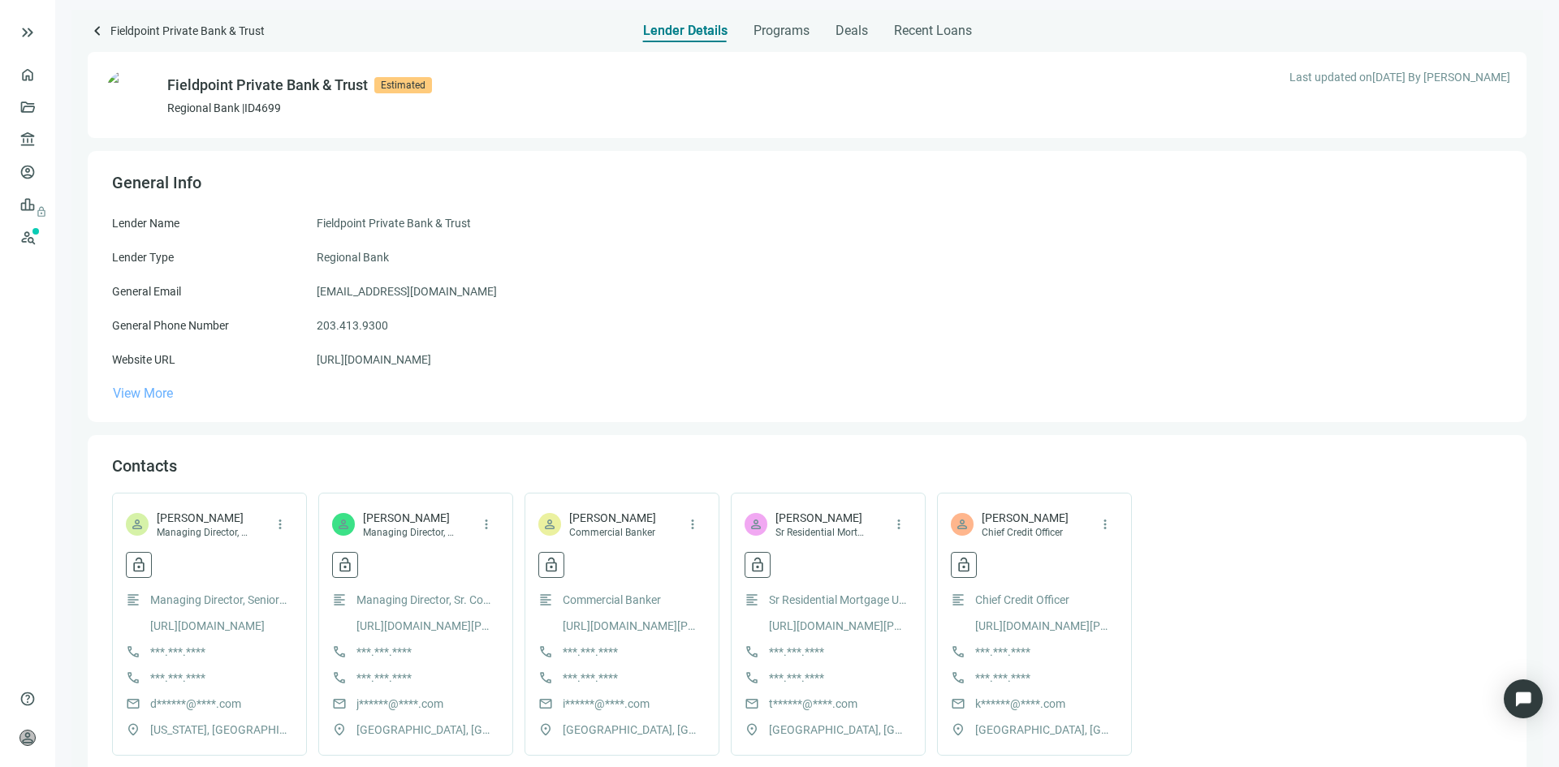
click at [142, 390] on span "View More" at bounding box center [143, 393] width 60 height 15
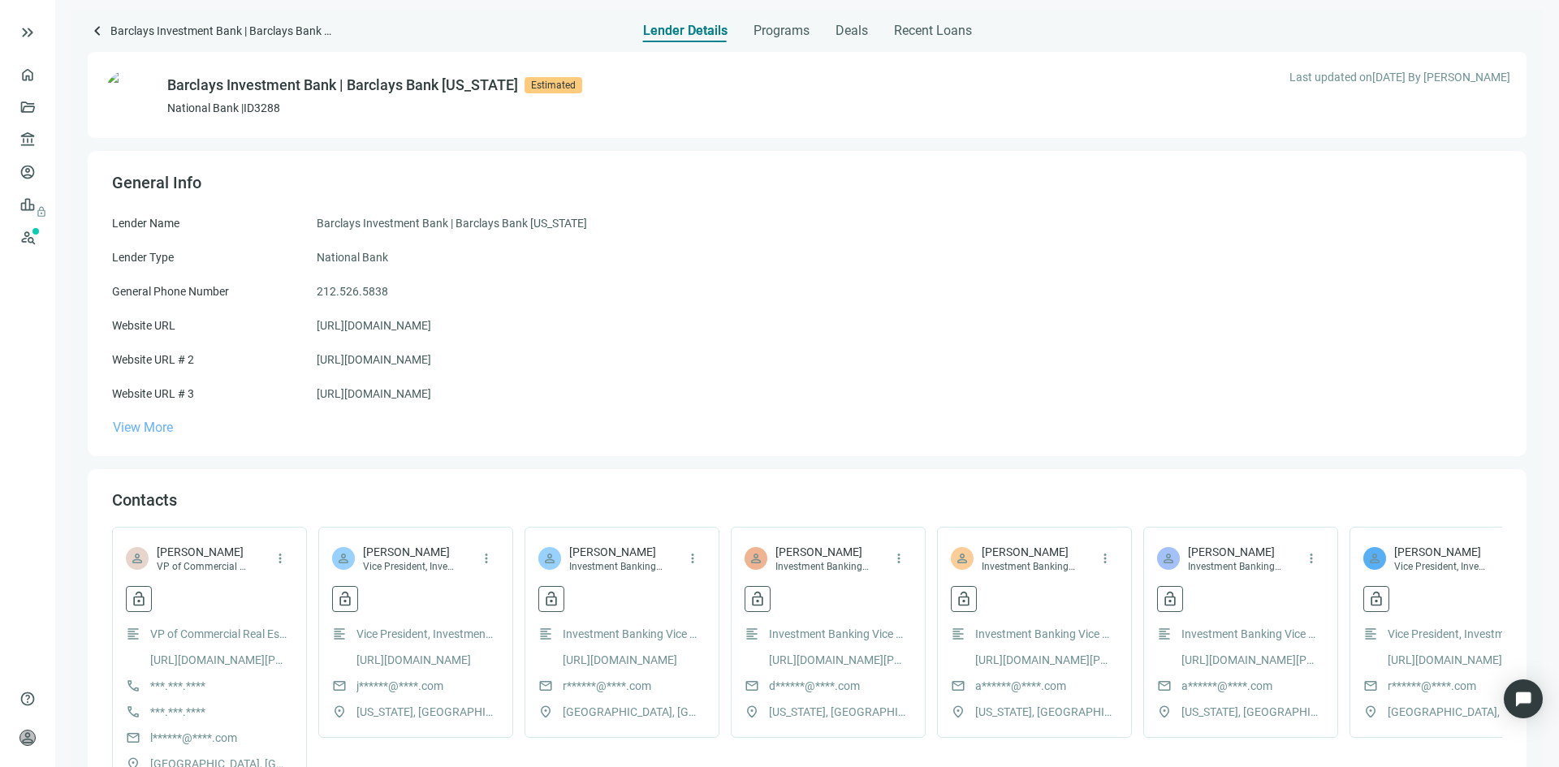
click at [142, 432] on span "View More" at bounding box center [143, 427] width 60 height 15
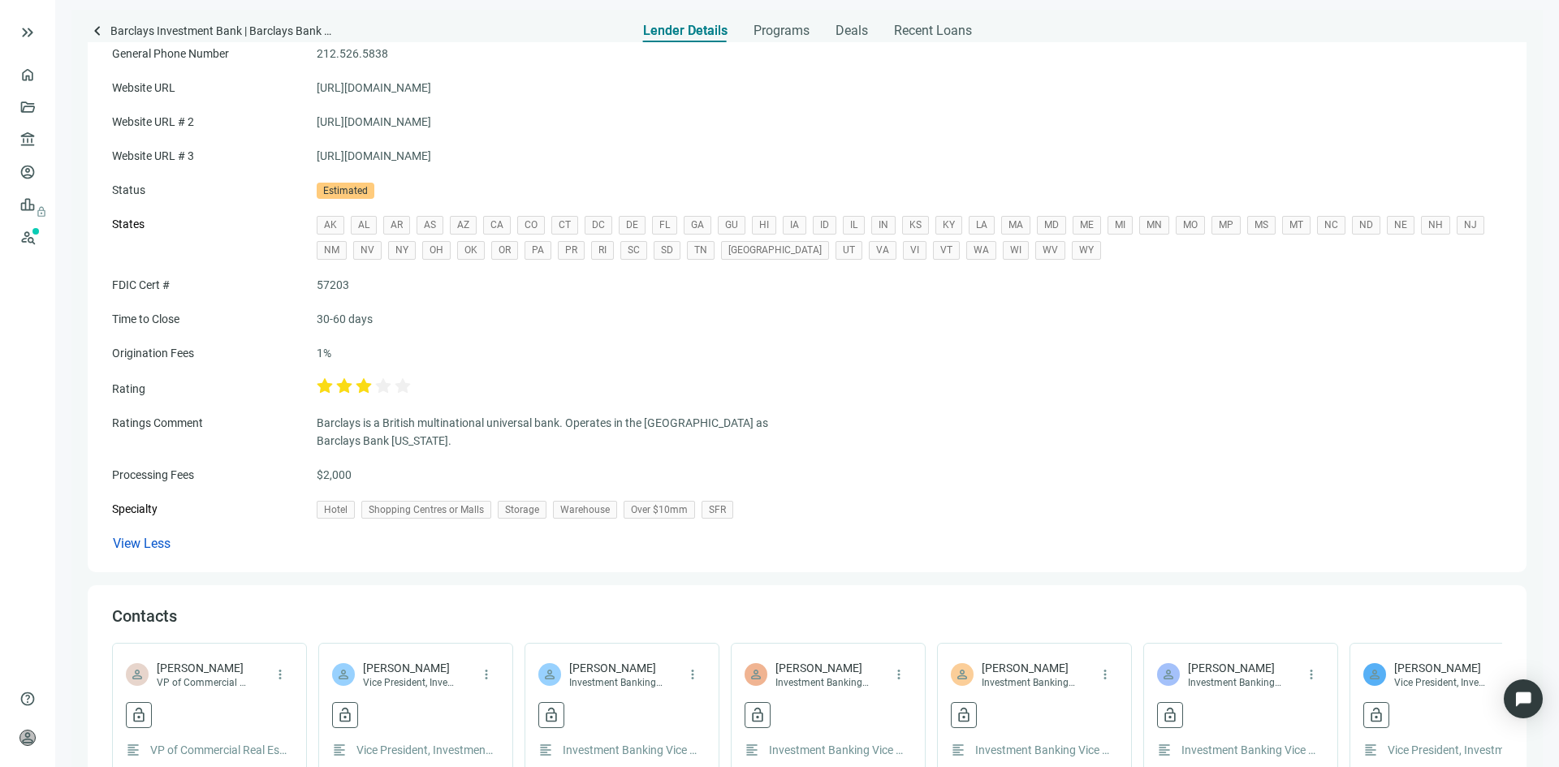
scroll to position [244, 0]
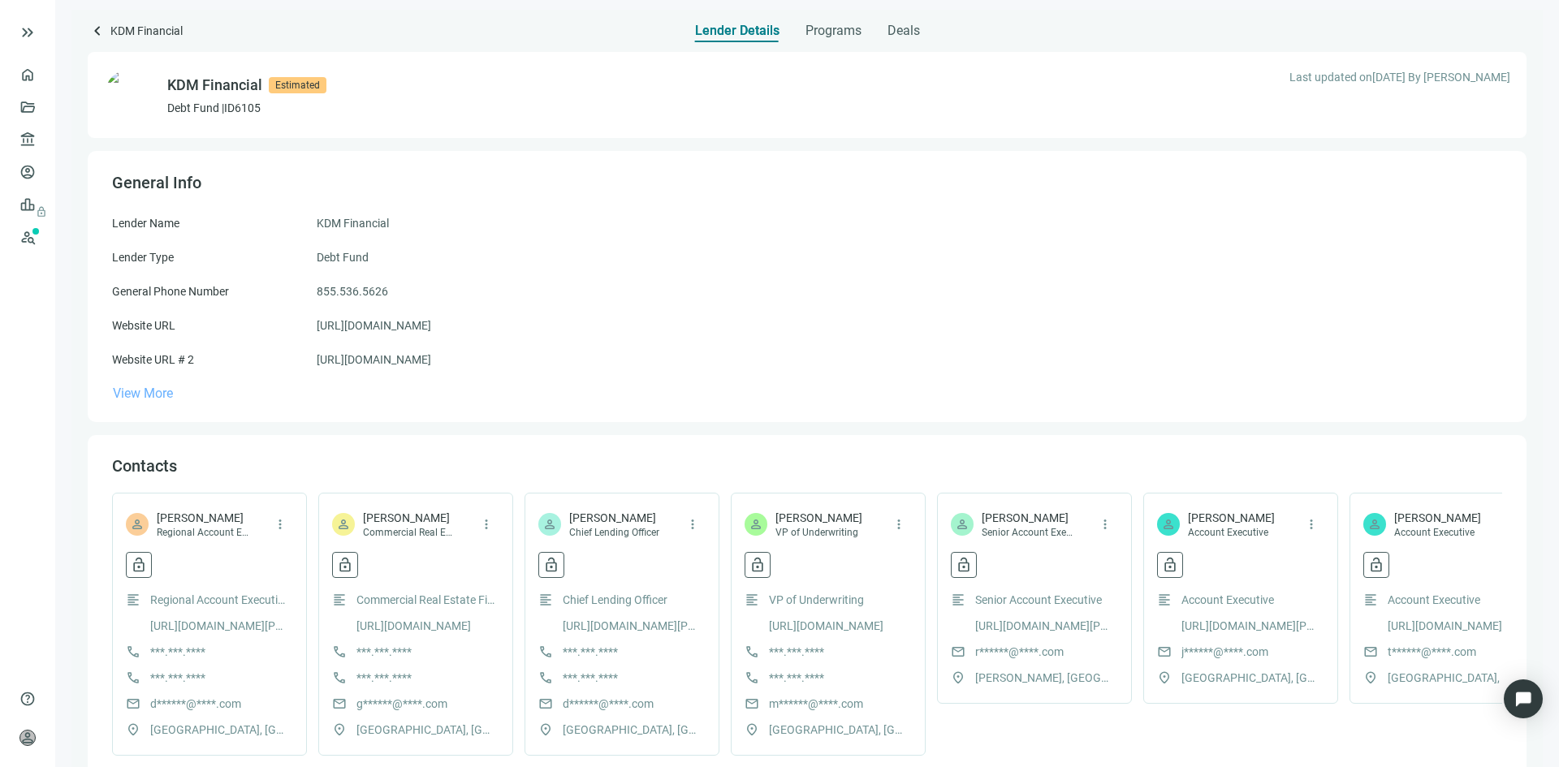
click at [149, 393] on span "View More" at bounding box center [143, 393] width 60 height 15
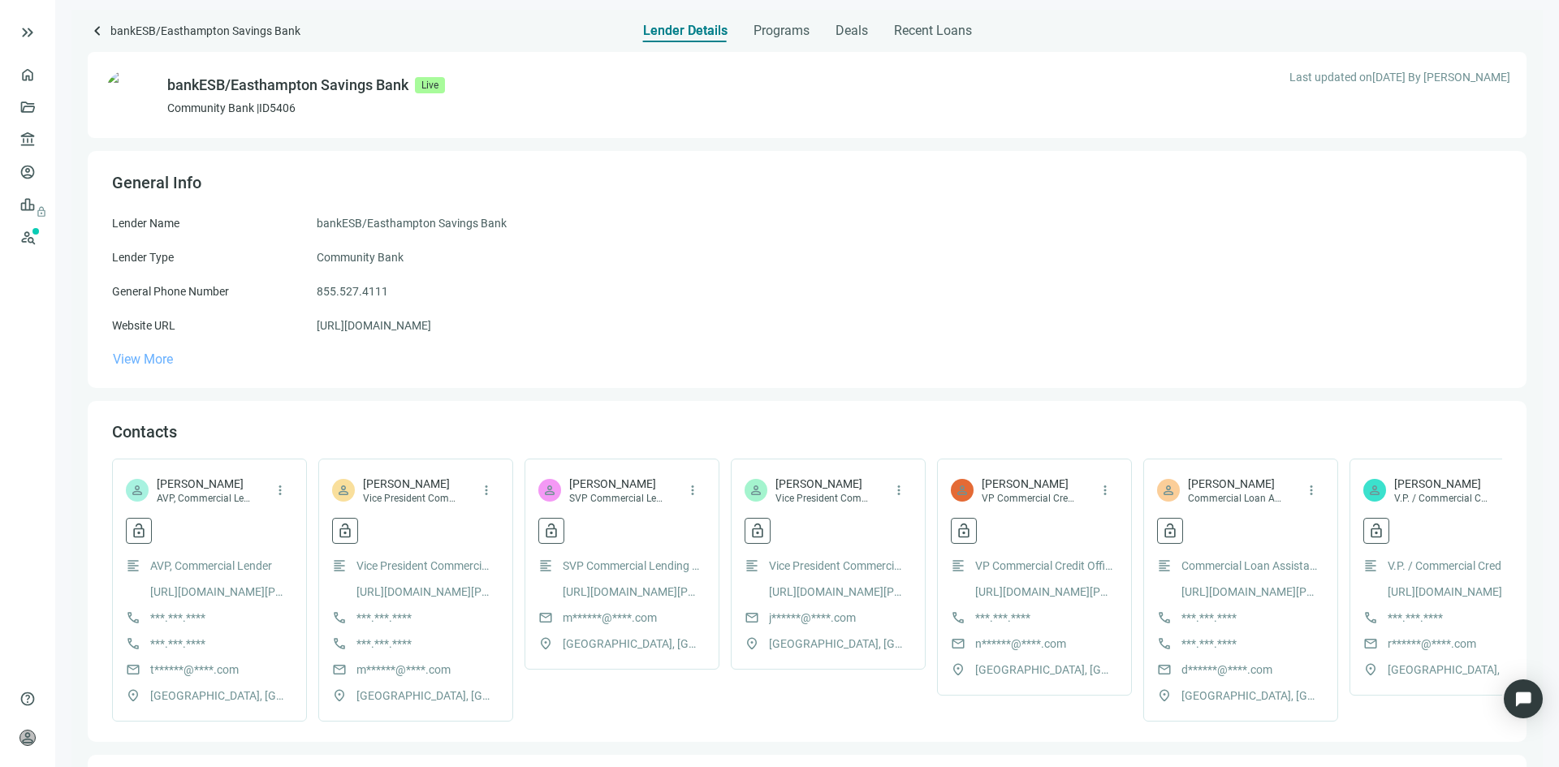
click at [149, 358] on span "View More" at bounding box center [143, 359] width 60 height 15
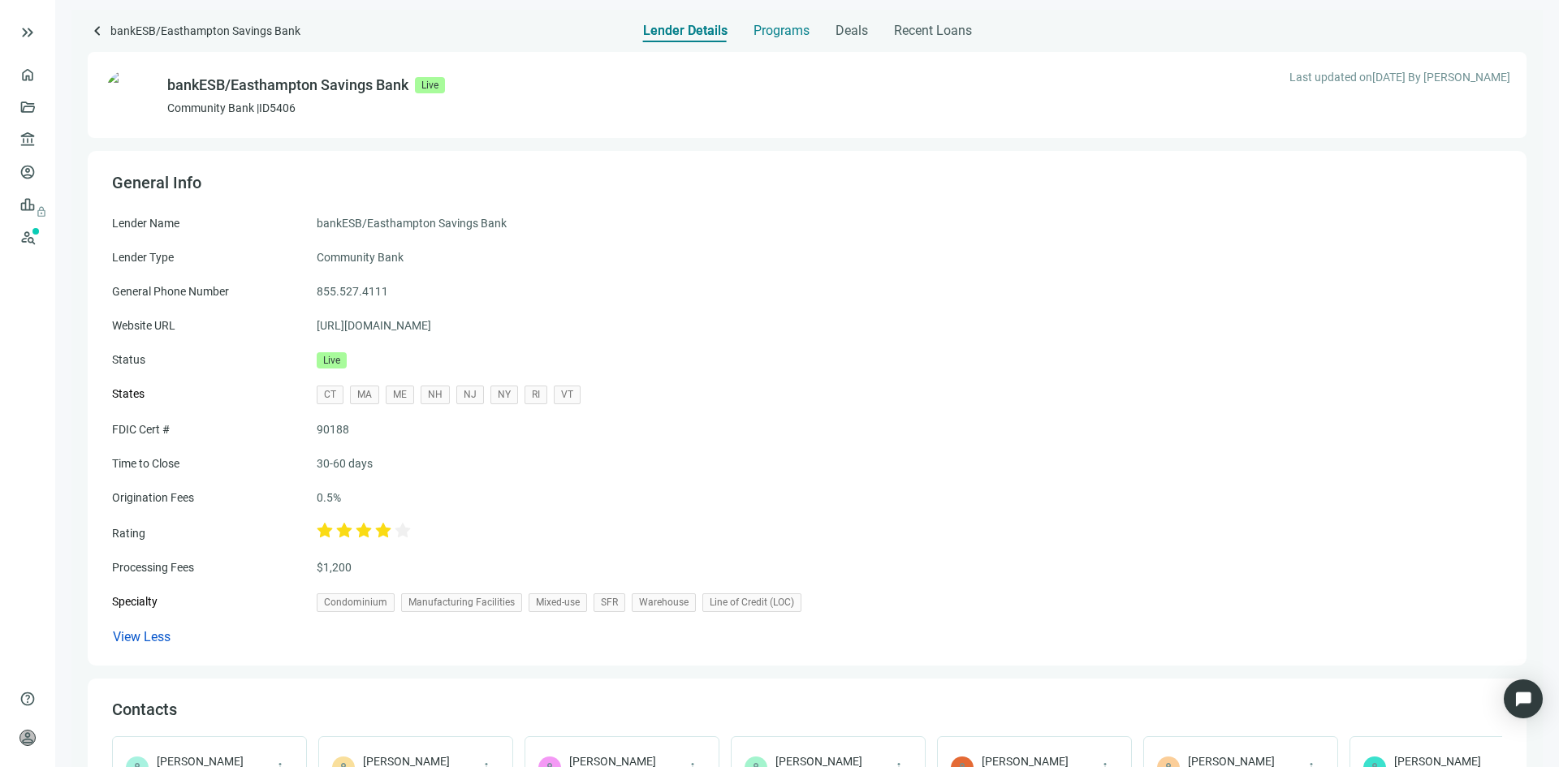
click at [780, 30] on span "Programs" at bounding box center [782, 31] width 56 height 16
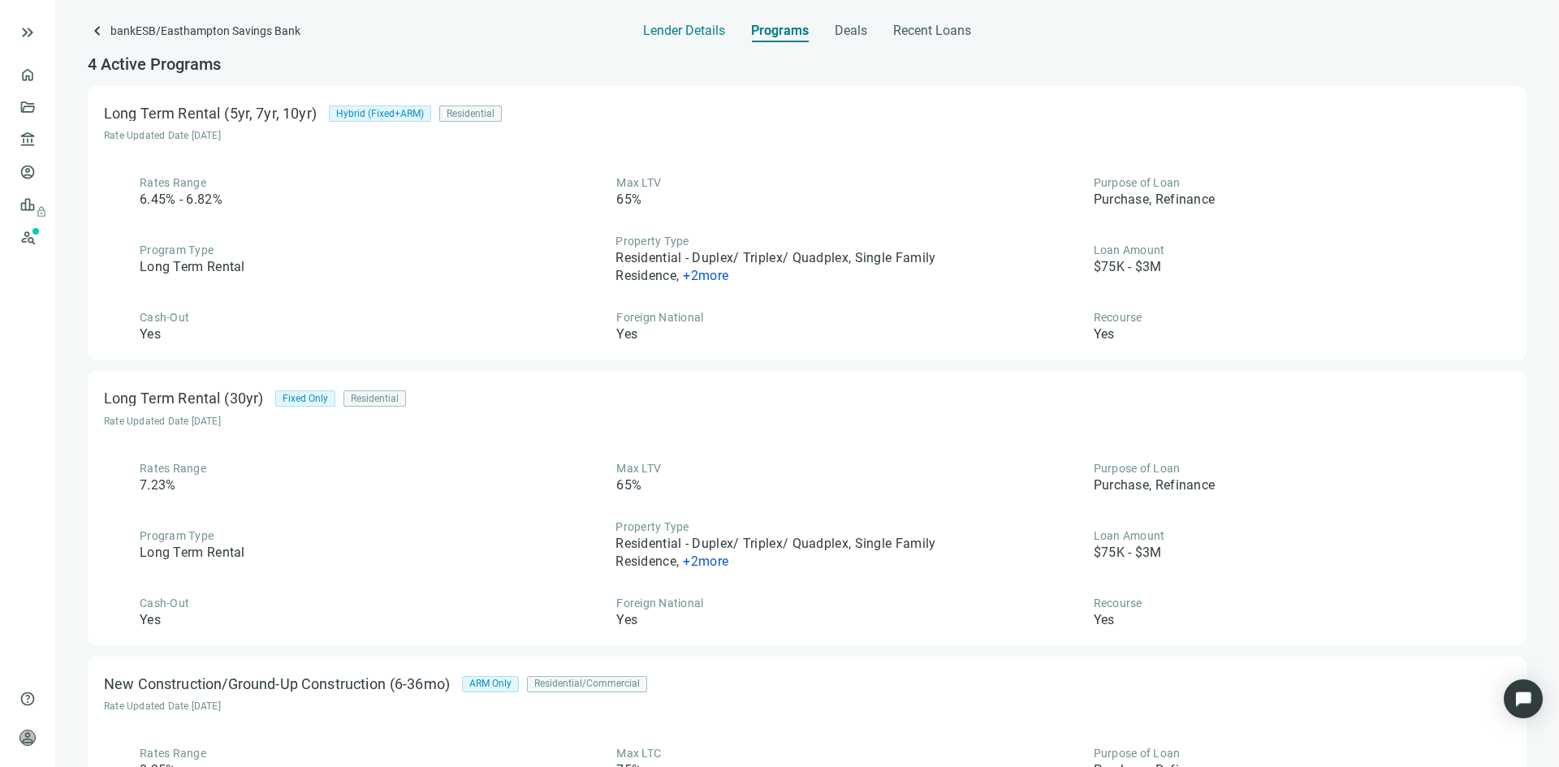
click at [690, 37] on span "Lender Details" at bounding box center [684, 31] width 82 height 16
